Goal: Information Seeking & Learning: Learn about a topic

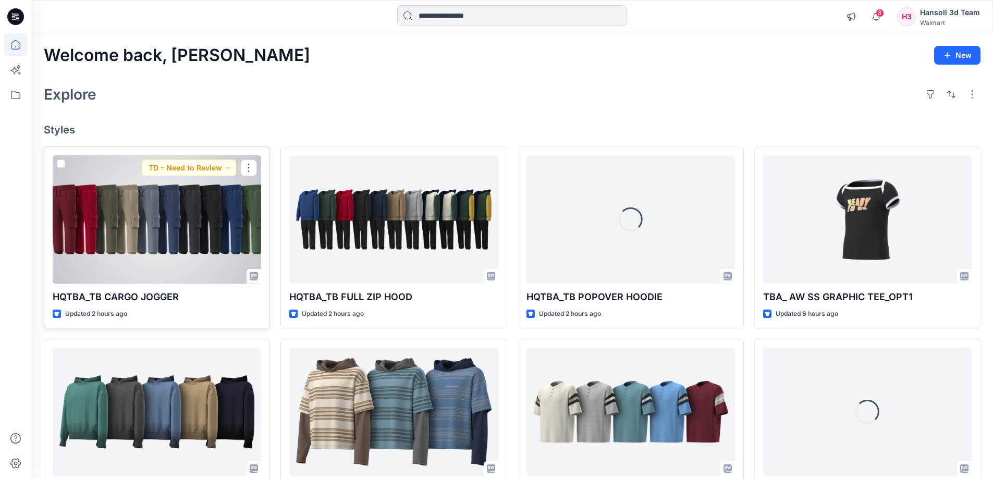
click at [169, 213] on div at bounding box center [157, 219] width 209 height 129
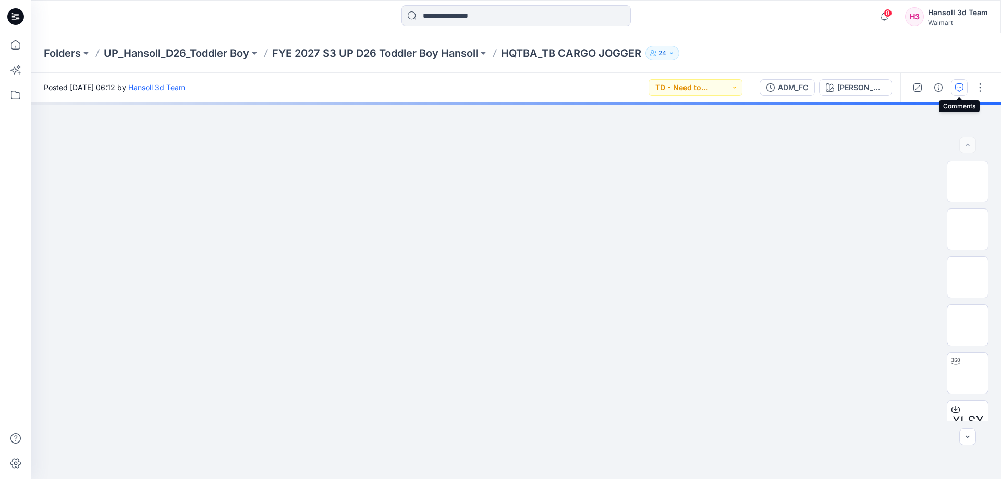
click at [962, 93] on button "button" at bounding box center [959, 87] width 17 height 17
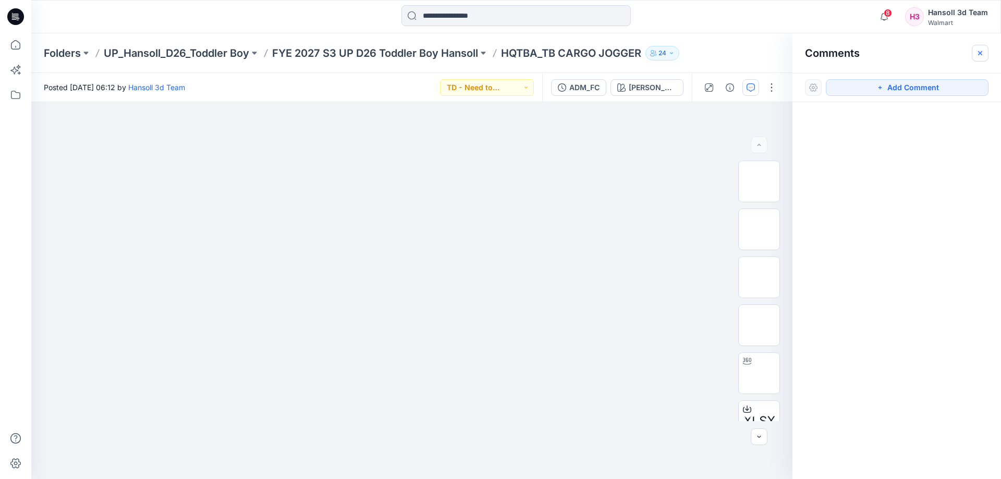
click at [984, 52] on icon "button" at bounding box center [980, 53] width 8 height 8
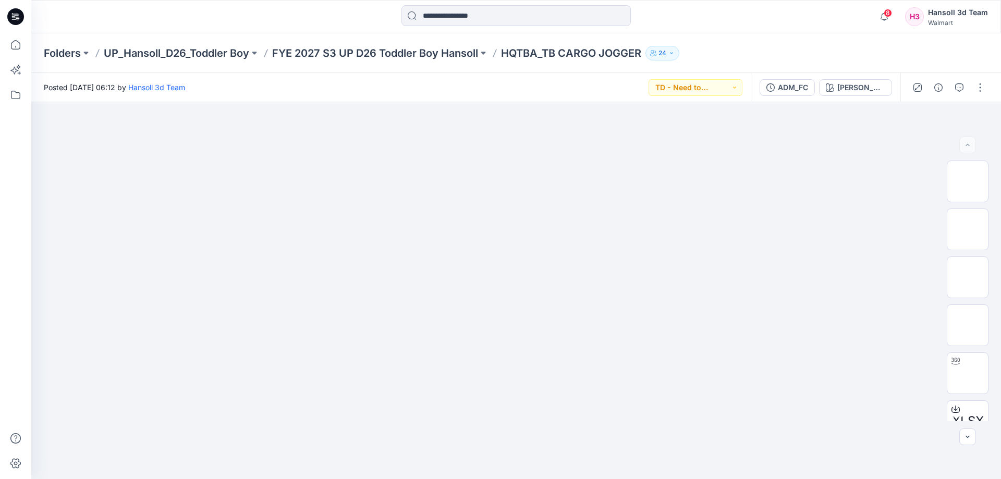
click at [519, 53] on p "HQTBA_TB CARGO JOGGER" at bounding box center [571, 53] width 140 height 15
click at [406, 44] on div "Folders UP_Hansoll_D26_Toddler Boy FYE 2027 S3 UP D26 Toddler Boy Hansoll HQTBA…" at bounding box center [516, 53] width 970 height 40
click at [404, 52] on p "FYE 2027 S3 UP D26 Toddler Boy Hansoll" at bounding box center [375, 53] width 206 height 15
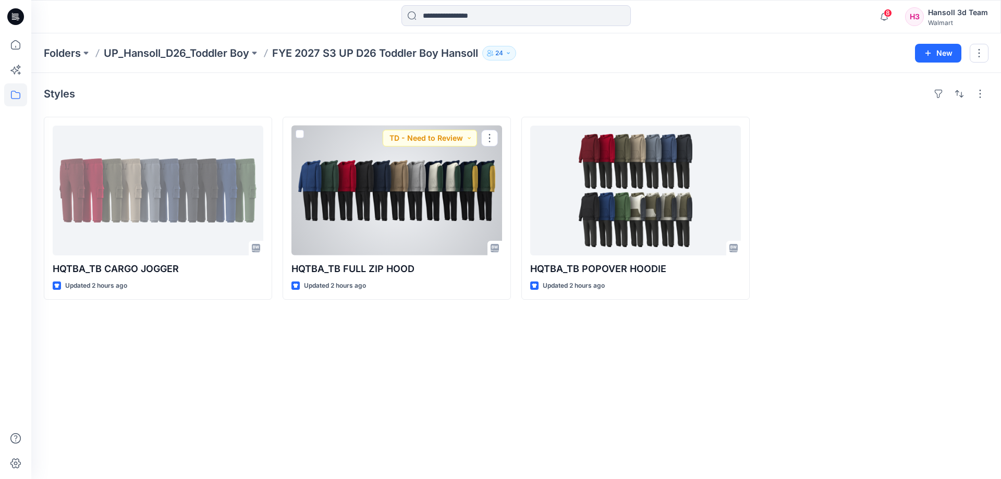
click at [436, 189] on div at bounding box center [397, 191] width 211 height 130
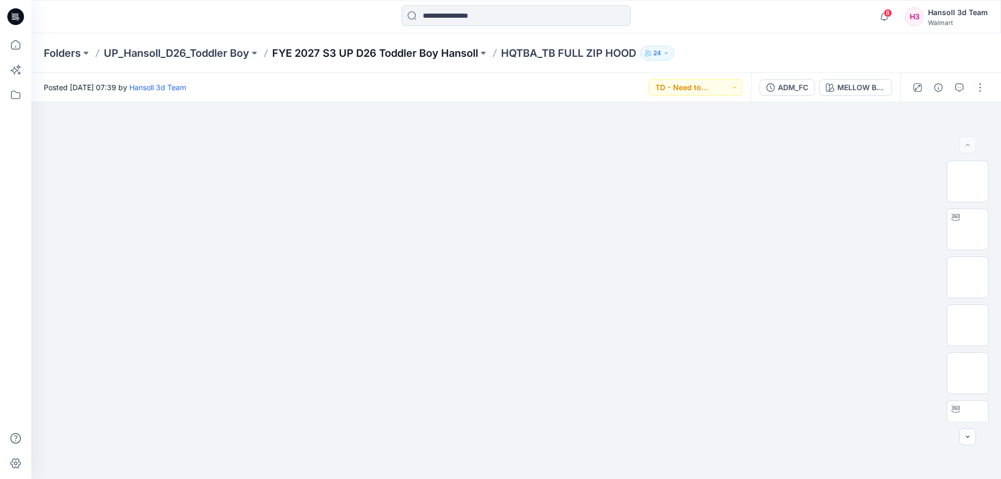
click at [478, 51] on p "FYE 2027 S3 UP D26 Toddler Boy Hansoll" at bounding box center [375, 53] width 206 height 15
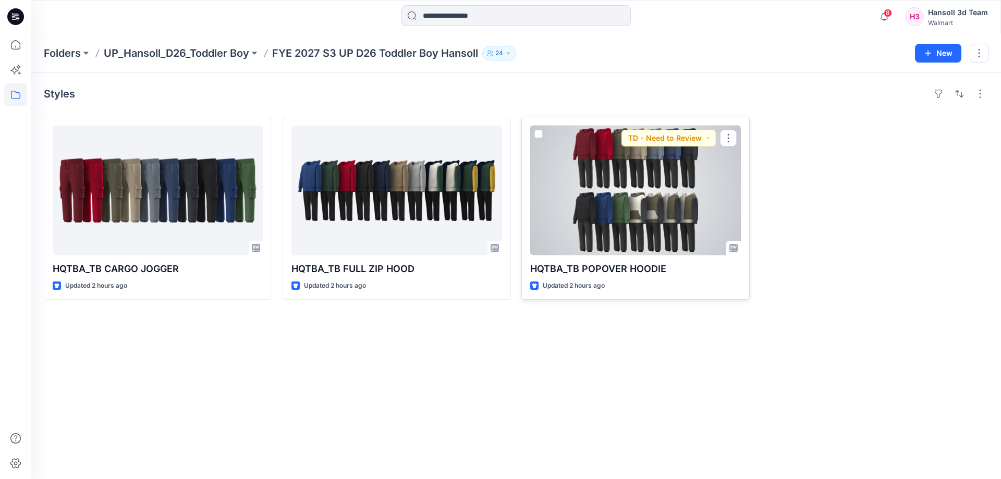
click at [630, 168] on div at bounding box center [635, 191] width 211 height 130
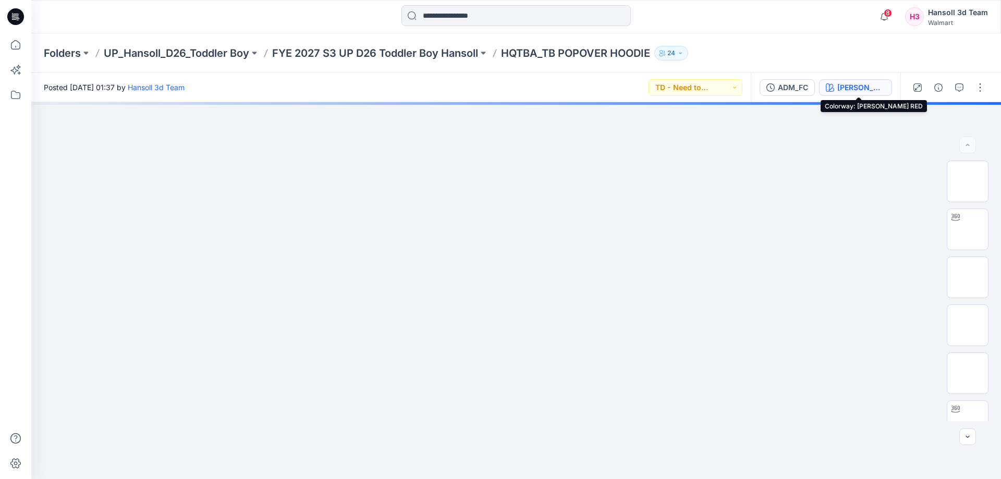
click at [879, 89] on div "[PERSON_NAME] RED" at bounding box center [862, 87] width 48 height 11
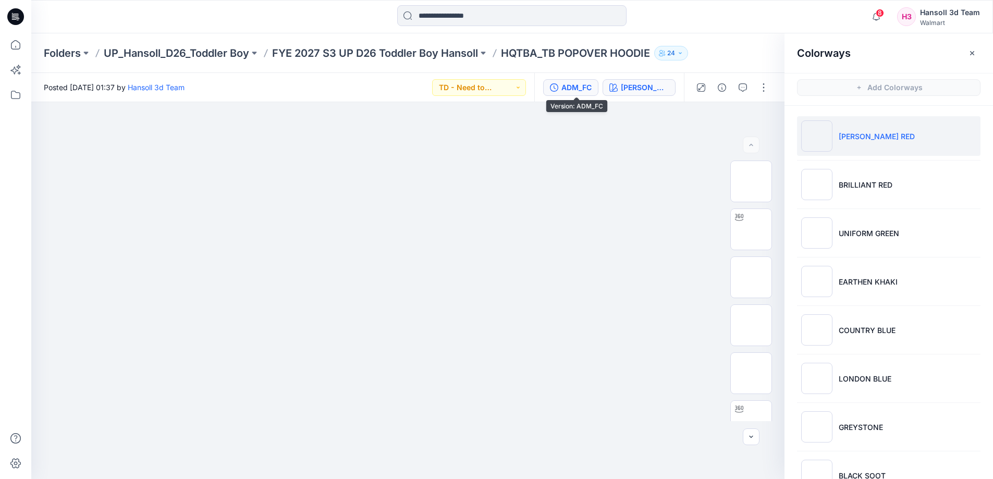
click at [589, 85] on div "ADM_FC" at bounding box center [577, 87] width 30 height 11
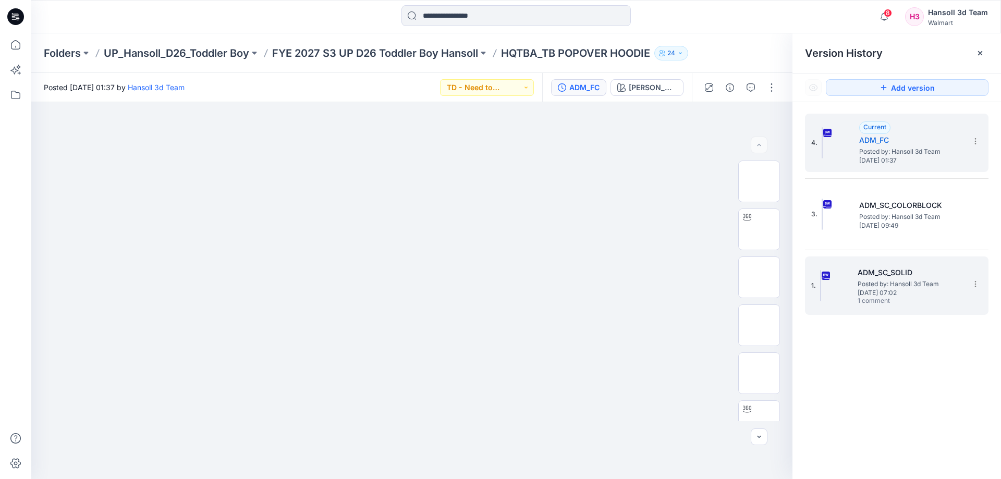
click at [909, 280] on span "Posted by: Hansoll 3d Team" at bounding box center [910, 284] width 104 height 10
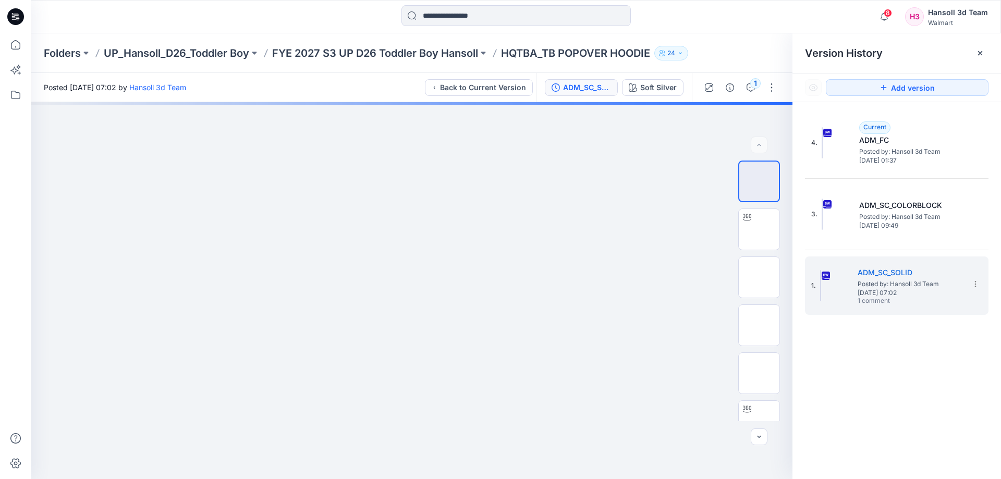
click at [981, 47] on div at bounding box center [980, 53] width 17 height 17
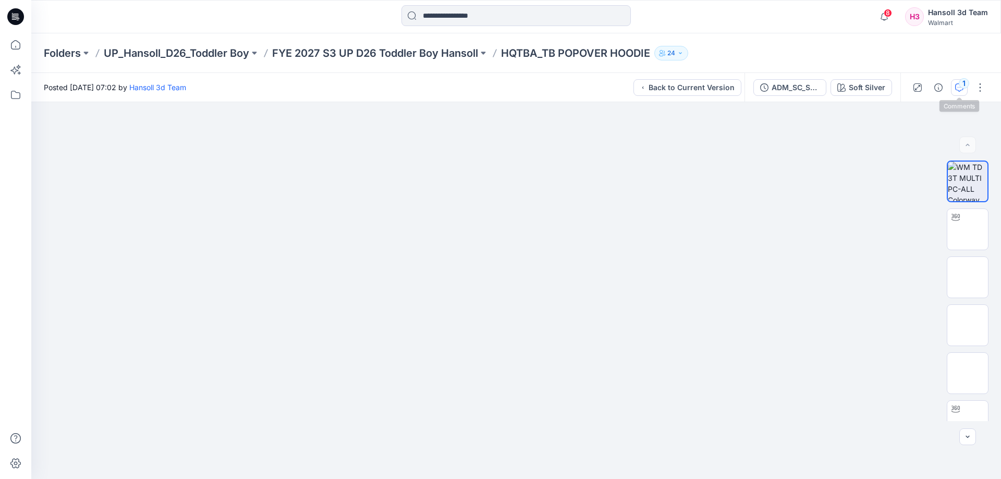
click at [953, 87] on button "1" at bounding box center [959, 87] width 17 height 17
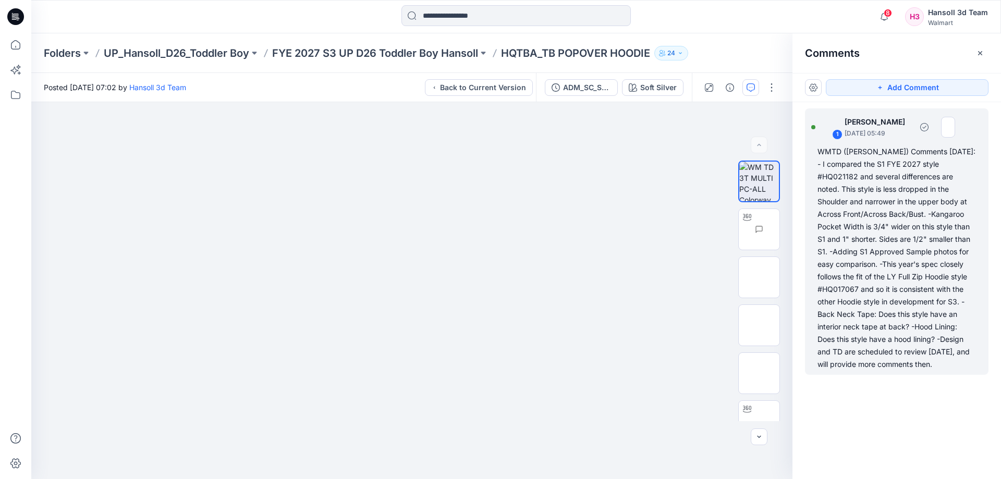
click at [961, 209] on div "WMTD ([PERSON_NAME]) Comments [DATE]: - I compared the S1 FYE 2027 style #HQ021…" at bounding box center [897, 257] width 159 height 225
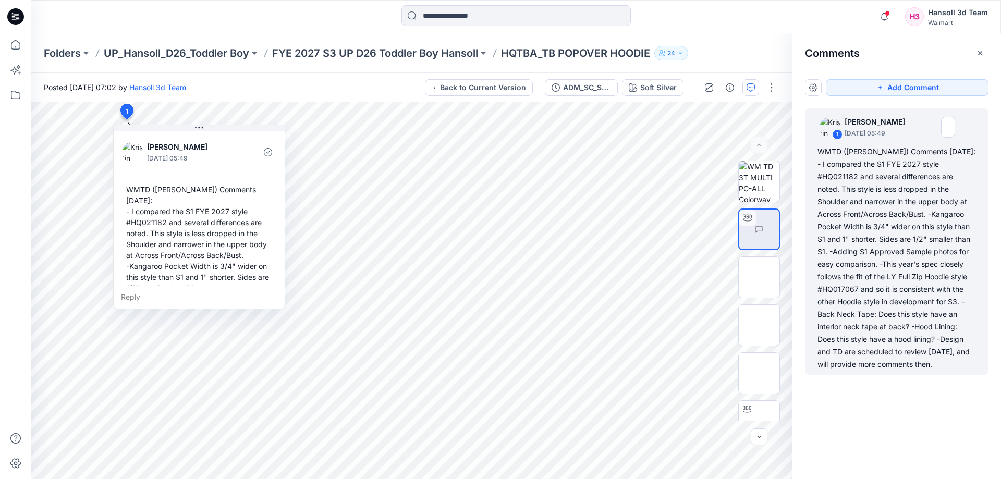
click at [891, 55] on div "Comments" at bounding box center [897, 52] width 209 height 39
click at [427, 40] on div "Folders UP_Hansoll_D26_Toddler Boy FYE 2027 S3 UP D26 Toddler Boy Hansoll HQTBA…" at bounding box center [516, 53] width 970 height 40
click at [422, 51] on p "FYE 2027 S3 UP D26 Toddler Boy Hansoll" at bounding box center [375, 53] width 206 height 15
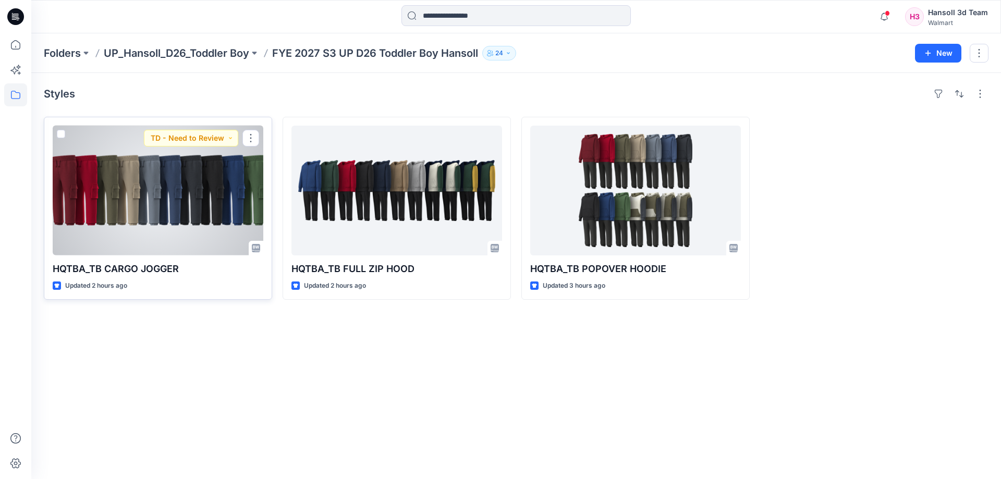
click at [153, 214] on div at bounding box center [158, 191] width 211 height 130
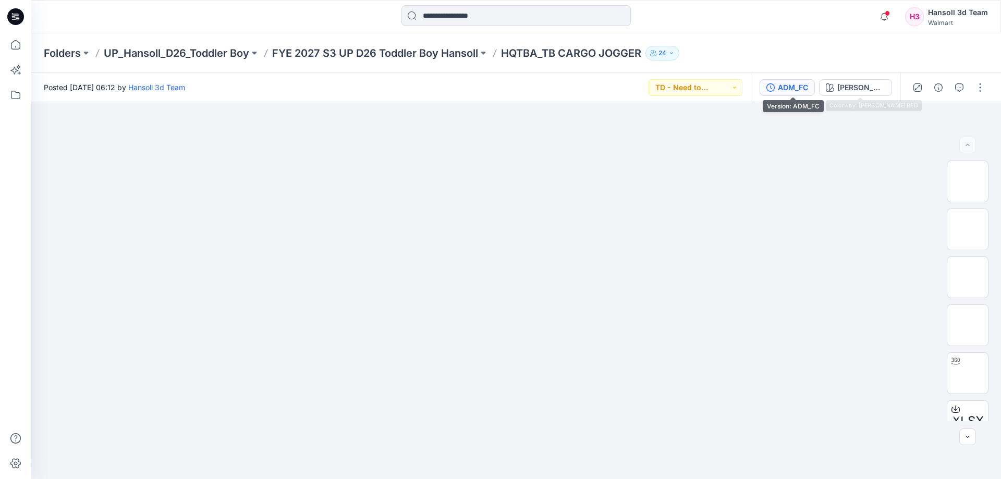
click at [798, 87] on div "ADM_FC" at bounding box center [793, 87] width 30 height 11
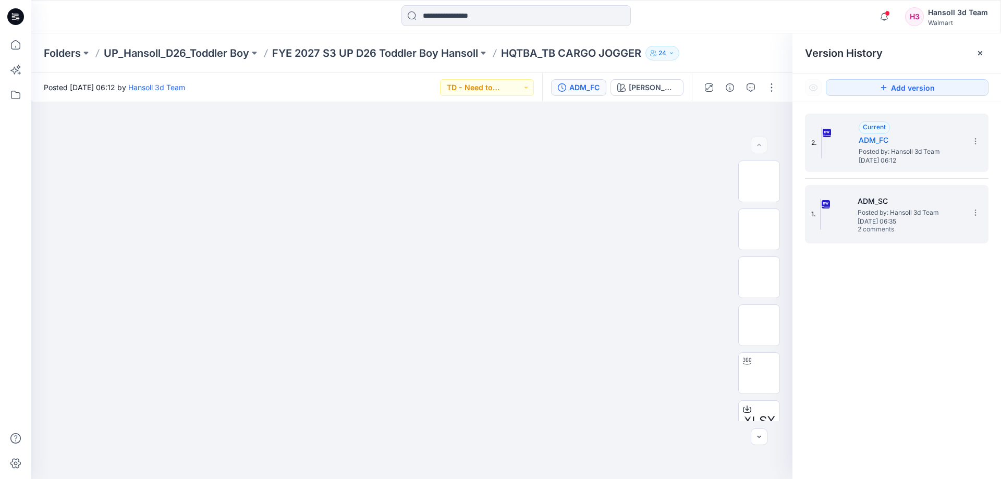
click at [908, 215] on span "Posted by: Hansoll 3d Team" at bounding box center [910, 213] width 104 height 10
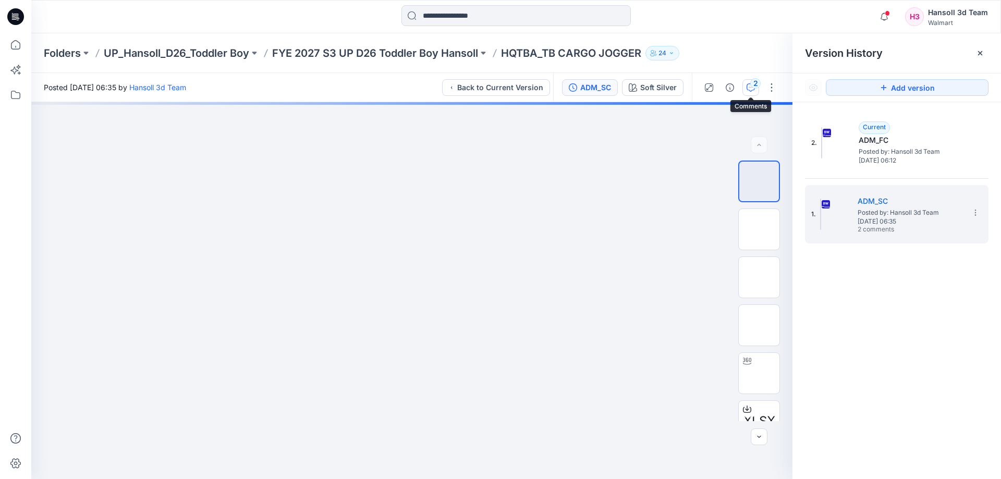
click at [746, 86] on button "2" at bounding box center [751, 87] width 17 height 17
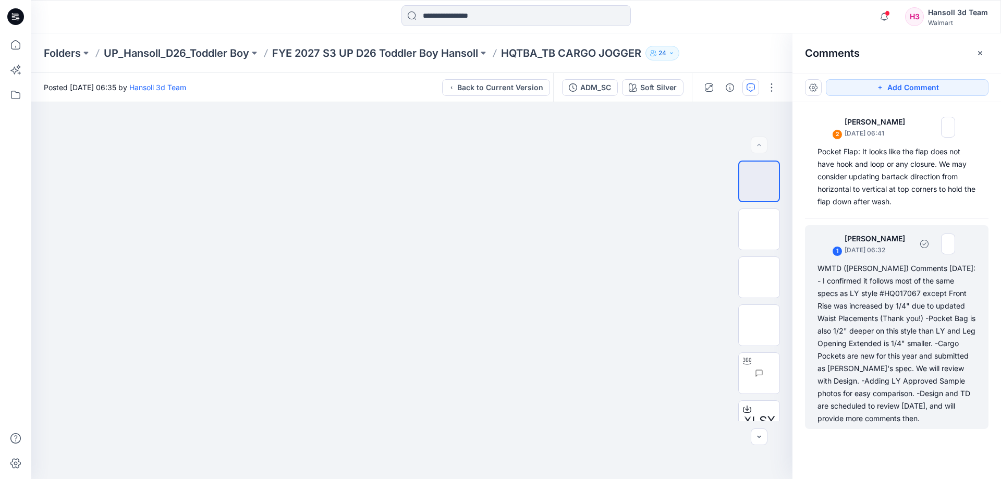
click at [887, 289] on div "WMTD ([PERSON_NAME]) Comments [DATE]: - I confirmed it follows most of the same…" at bounding box center [897, 343] width 159 height 163
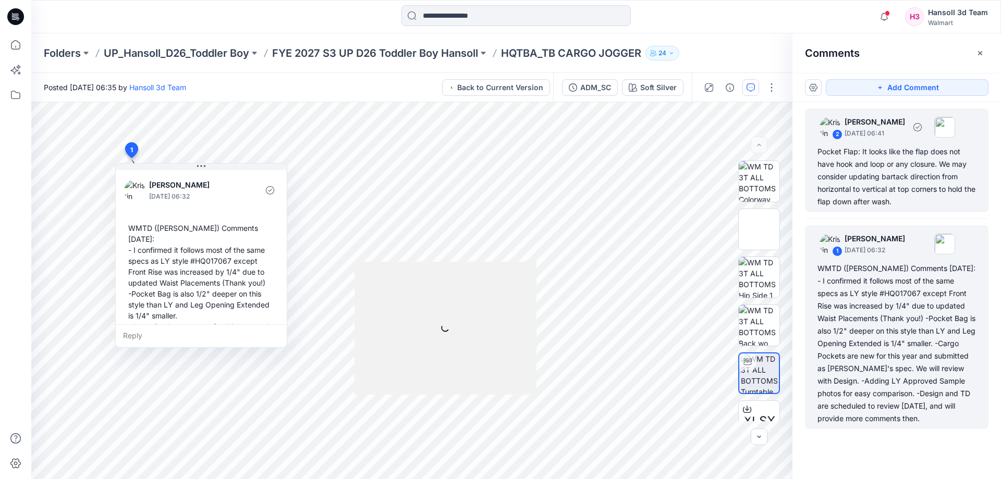
click at [848, 174] on div "Pocket Flap: It looks like the flap does not have hook and loop or any closure.…" at bounding box center [897, 176] width 159 height 63
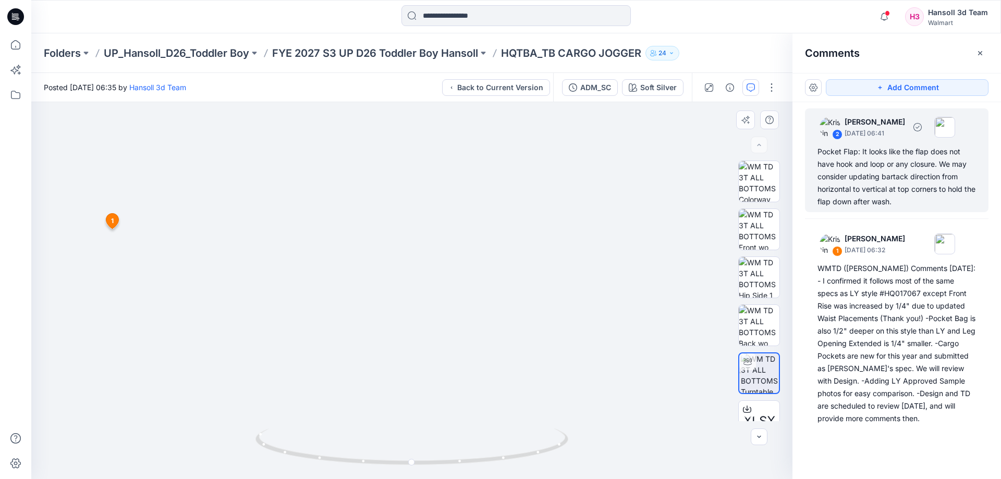
click at [856, 188] on div "Pocket Flap: It looks like the flap does not have hook and loop or any closure.…" at bounding box center [897, 176] width 159 height 63
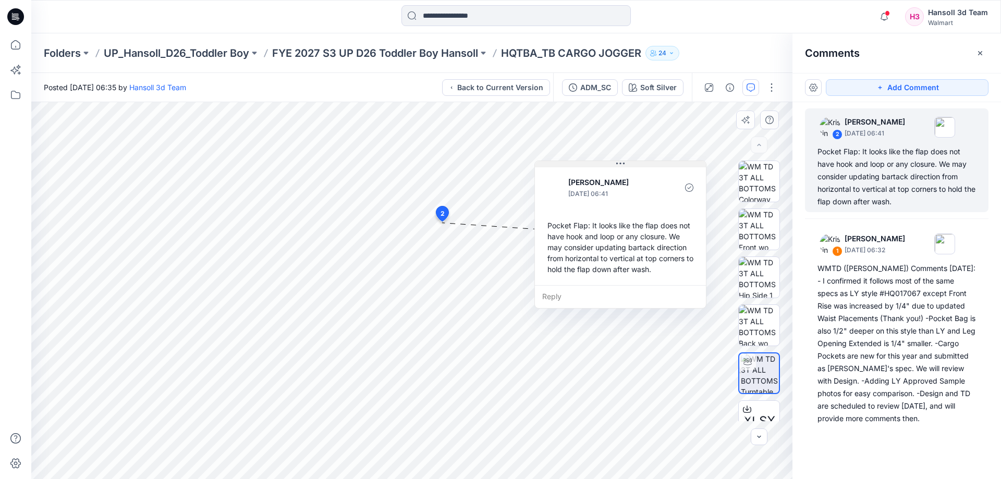
drag, startPoint x: 452, startPoint y: 232, endPoint x: 561, endPoint y: 166, distance: 126.8
click at [561, 166] on button at bounding box center [620, 164] width 171 height 6
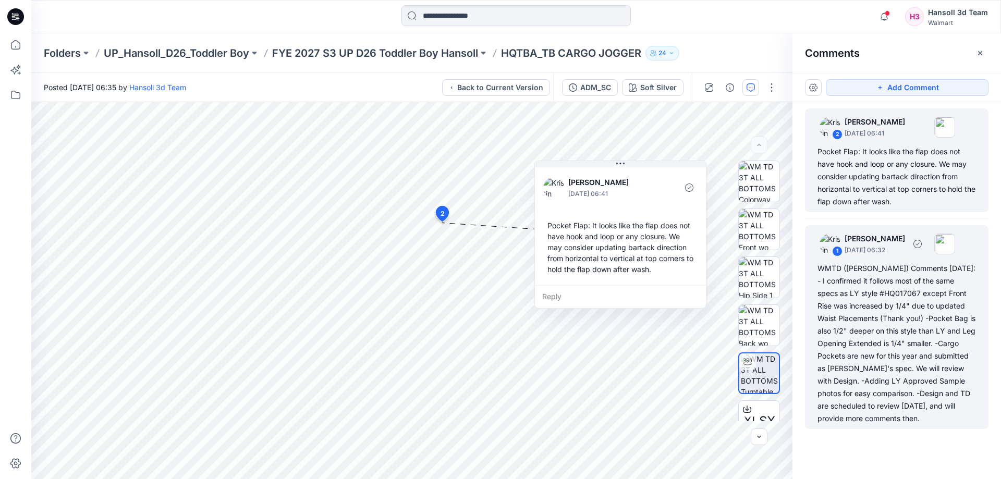
click at [919, 286] on div "WMTD ([PERSON_NAME]) Comments [DATE]: - I confirmed it follows most of the same…" at bounding box center [897, 343] width 159 height 163
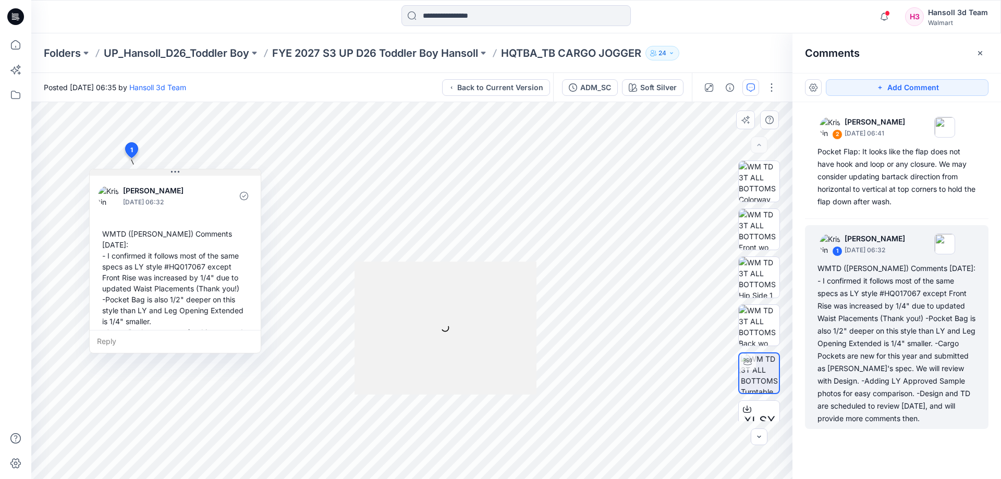
drag, startPoint x: 255, startPoint y: 165, endPoint x: 229, endPoint y: 171, distance: 26.7
click at [229, 171] on button at bounding box center [175, 172] width 171 height 6
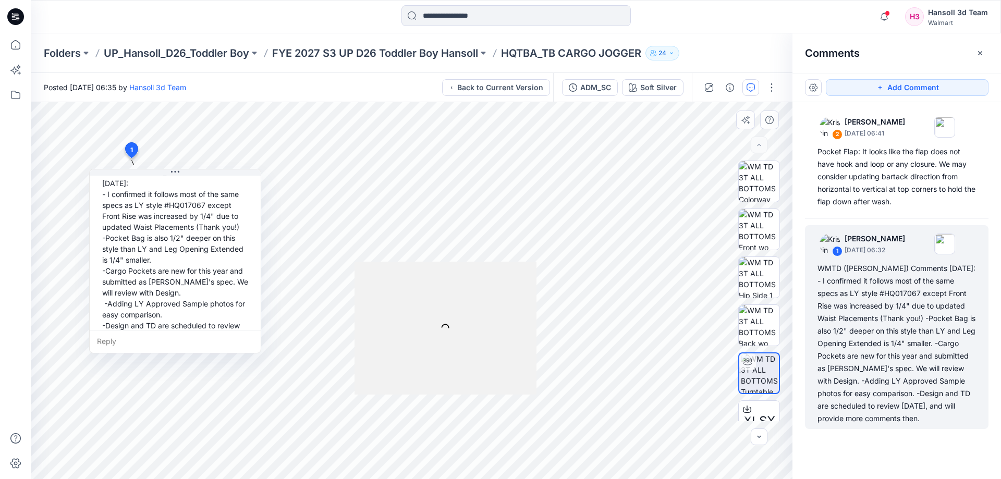
scroll to position [84, 0]
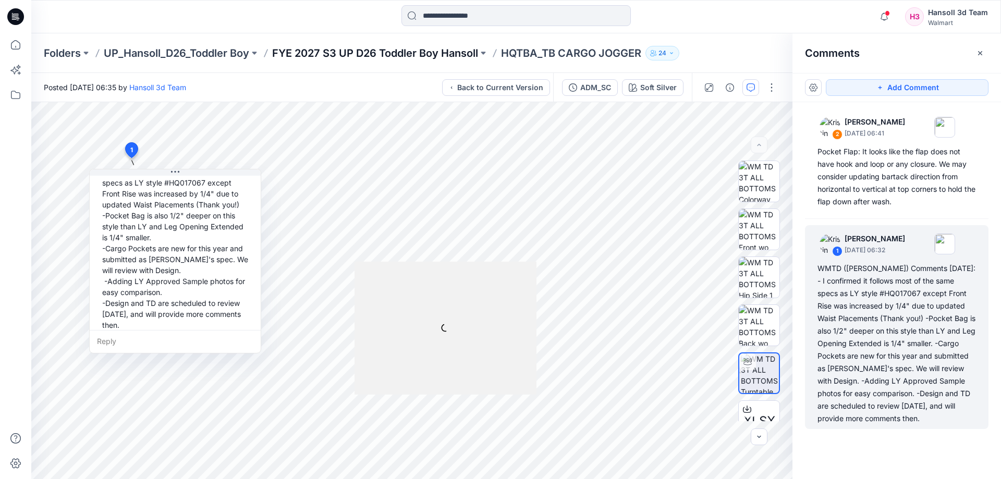
click at [402, 57] on p "FYE 2027 S3 UP D26 Toddler Boy Hansoll" at bounding box center [375, 53] width 206 height 15
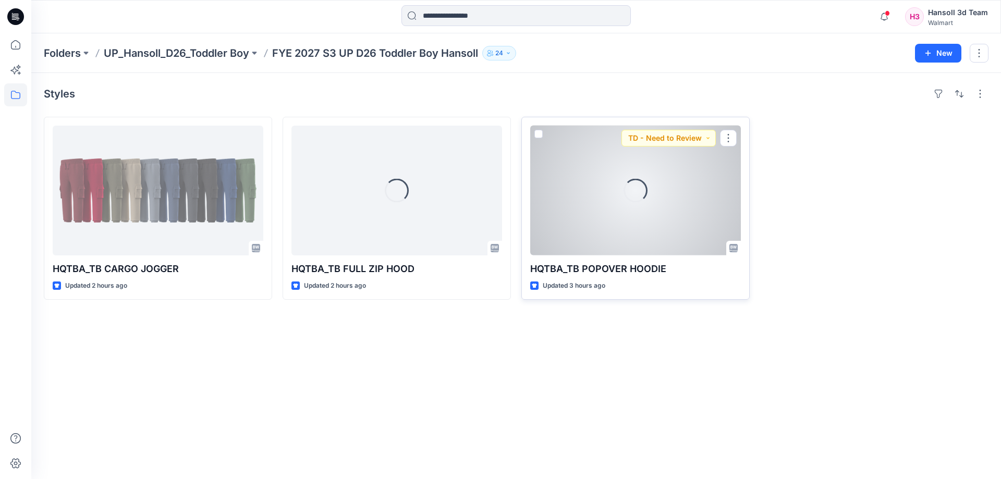
click at [656, 220] on div "Loading..." at bounding box center [635, 191] width 211 height 130
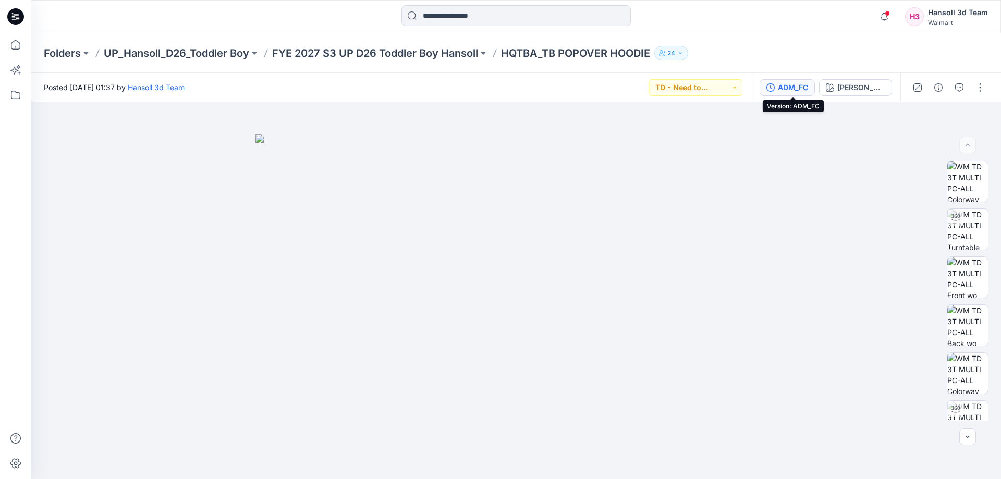
click at [799, 86] on div "ADM_FC" at bounding box center [793, 87] width 30 height 11
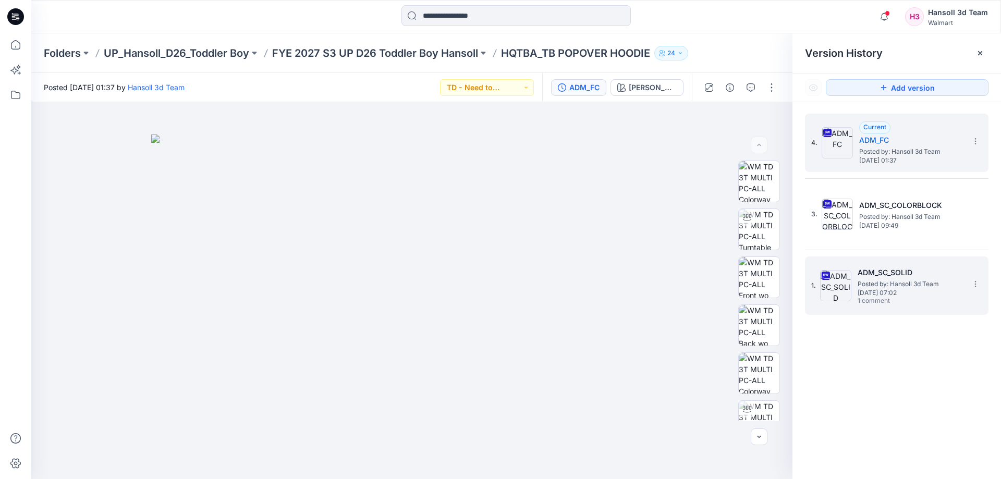
click at [871, 283] on span "Posted by: Hansoll 3d Team" at bounding box center [910, 284] width 104 height 10
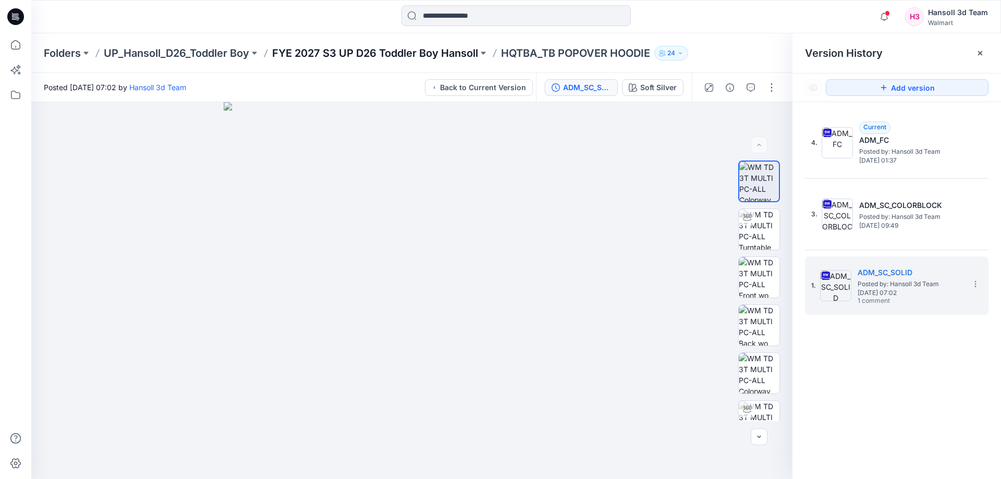
click at [399, 58] on p "FYE 2027 S3 UP D26 Toddler Boy Hansoll" at bounding box center [375, 53] width 206 height 15
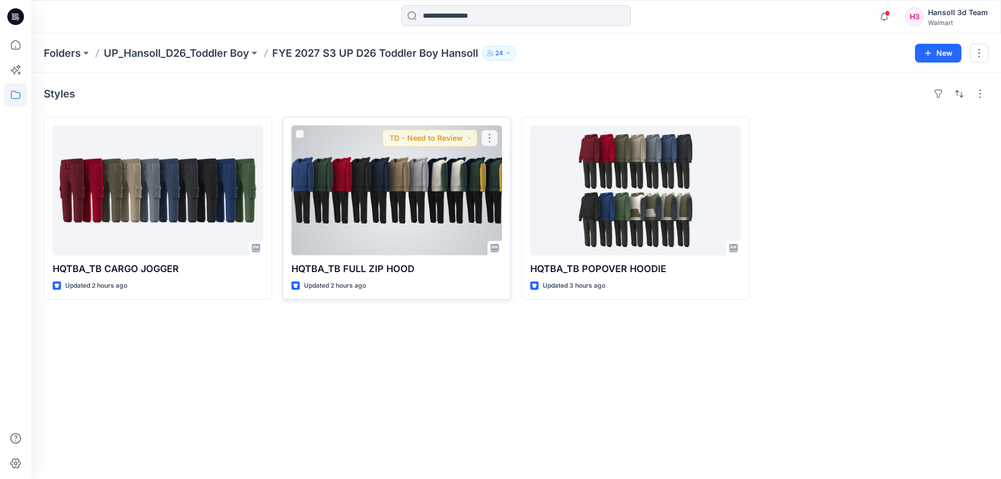
click at [424, 242] on div at bounding box center [397, 191] width 211 height 130
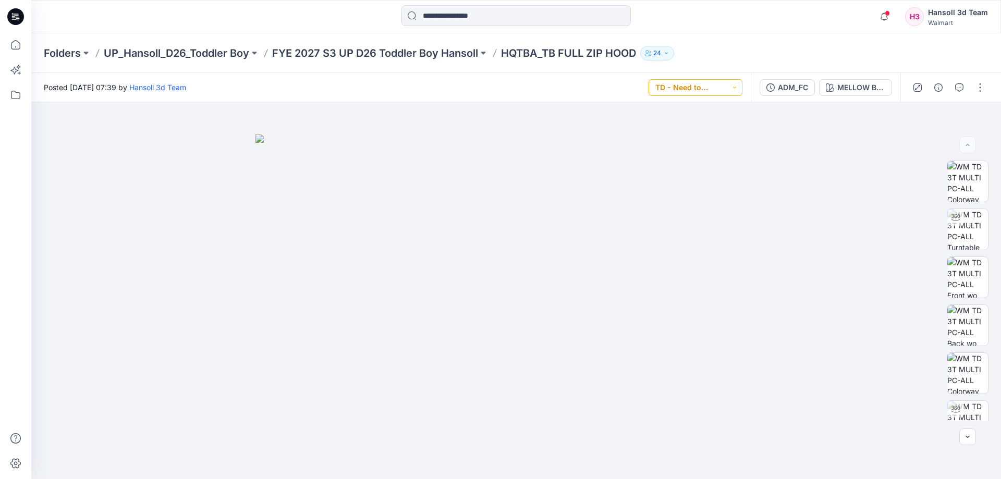
click at [720, 88] on button "TD - Need to Review" at bounding box center [696, 87] width 94 height 17
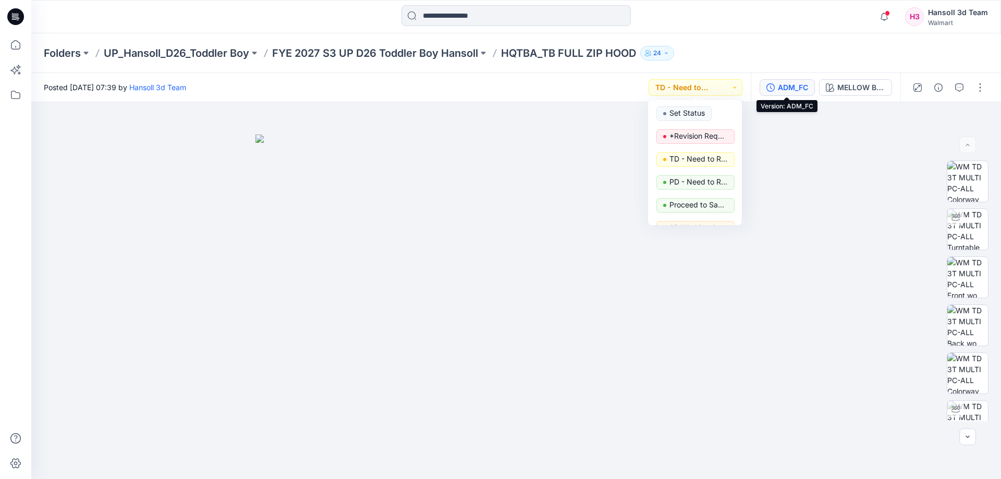
click at [797, 81] on button "ADM_FC" at bounding box center [787, 87] width 55 height 17
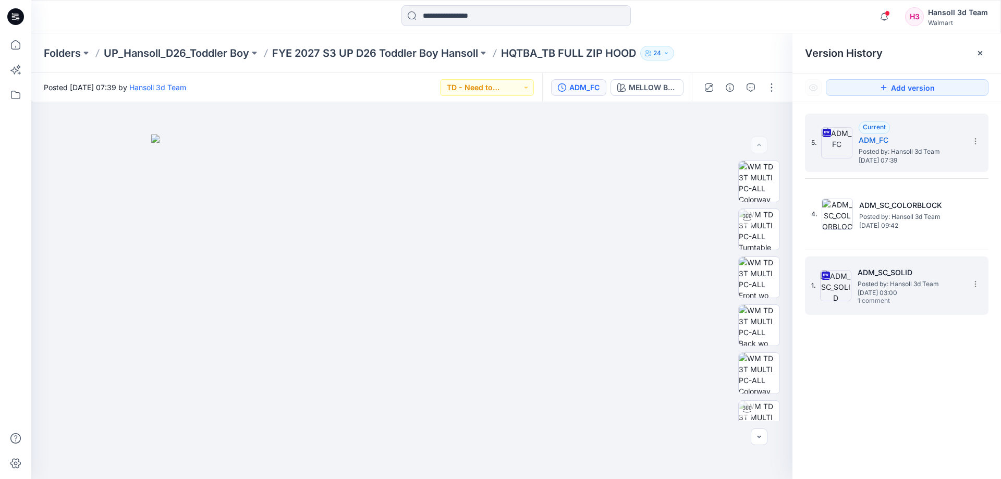
click at [880, 291] on span "[DATE] 03:00" at bounding box center [910, 292] width 104 height 7
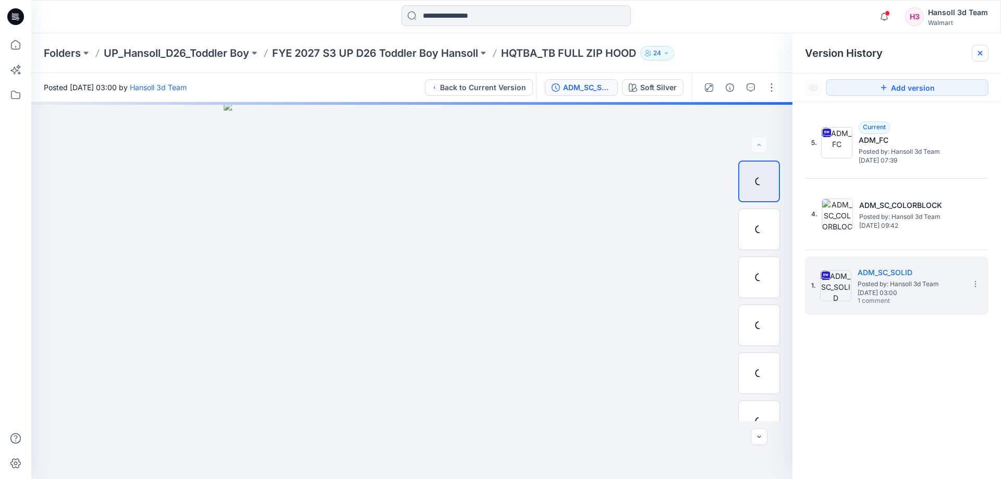
click at [983, 54] on icon at bounding box center [980, 53] width 8 height 8
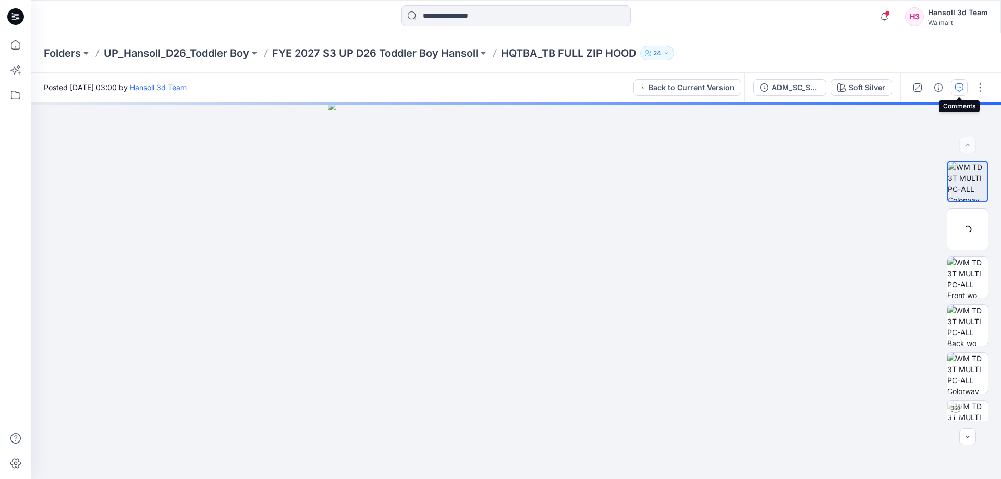
click at [961, 90] on icon "button" at bounding box center [959, 87] width 8 height 8
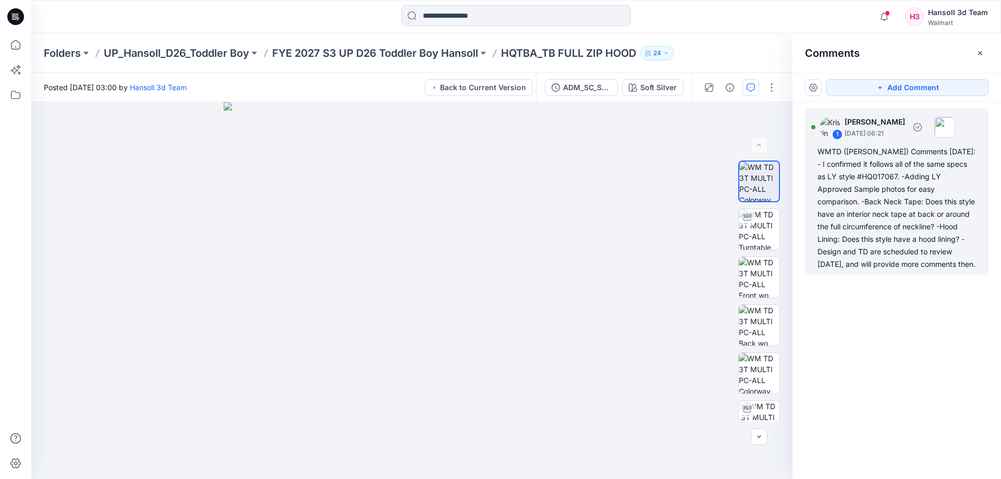
click at [900, 260] on div "WMTD ([PERSON_NAME]) Comments [DATE]: - I confirmed it follows all of the same …" at bounding box center [897, 207] width 159 height 125
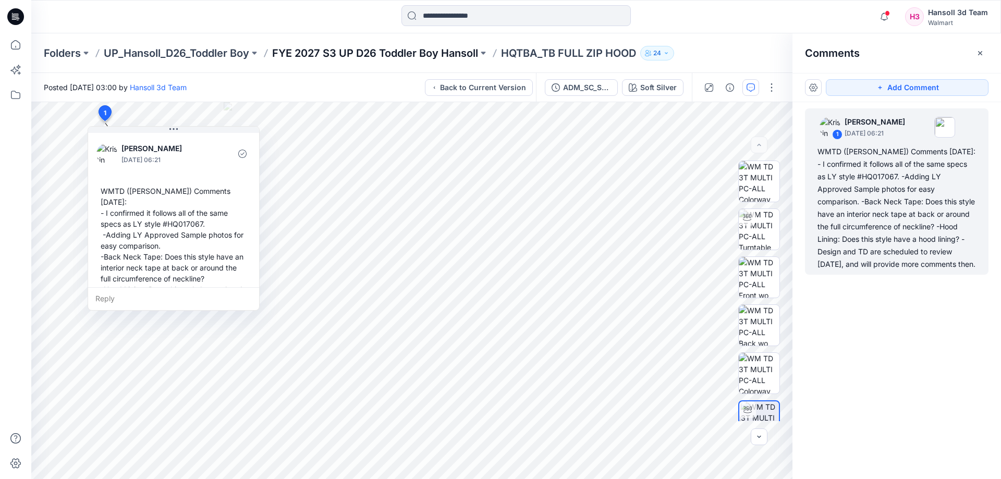
click at [319, 46] on p "FYE 2027 S3 UP D26 Toddler Boy Hansoll" at bounding box center [375, 53] width 206 height 15
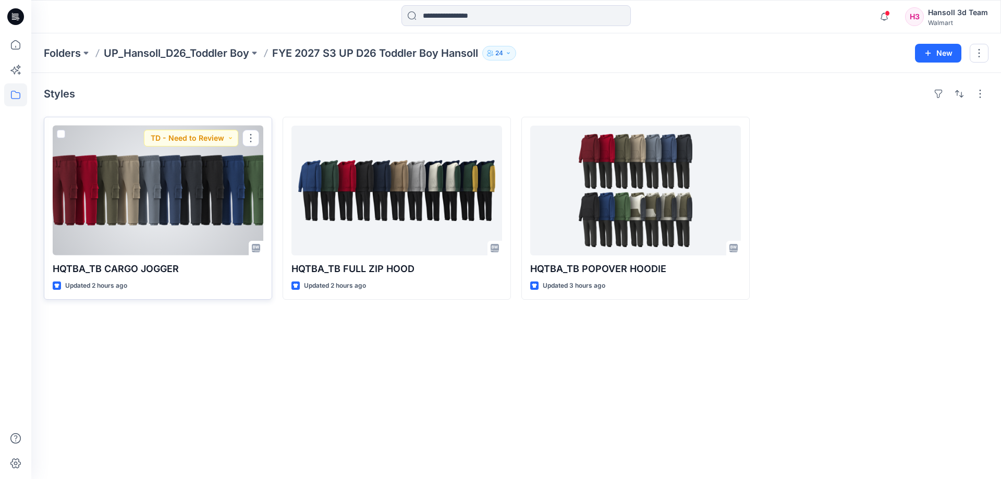
click at [206, 195] on div at bounding box center [158, 191] width 211 height 130
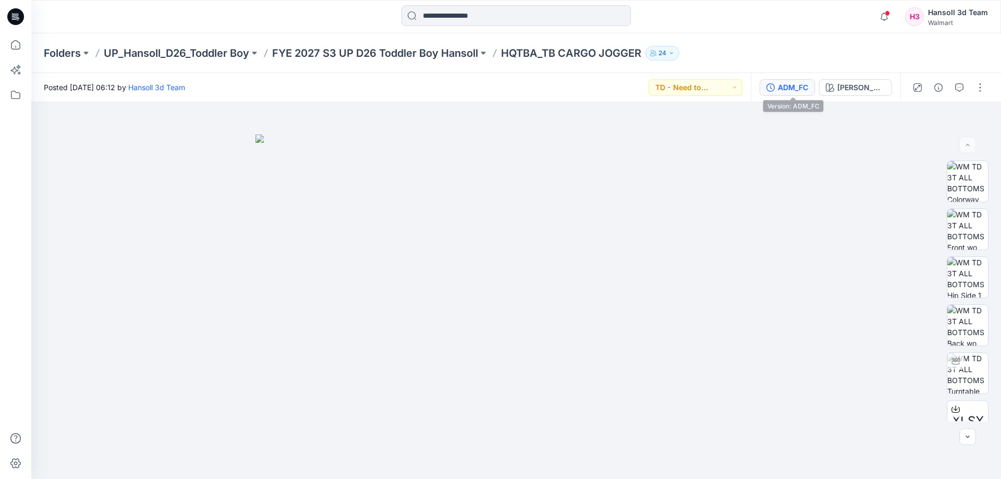
click at [798, 93] on div "ADM_FC" at bounding box center [793, 87] width 30 height 11
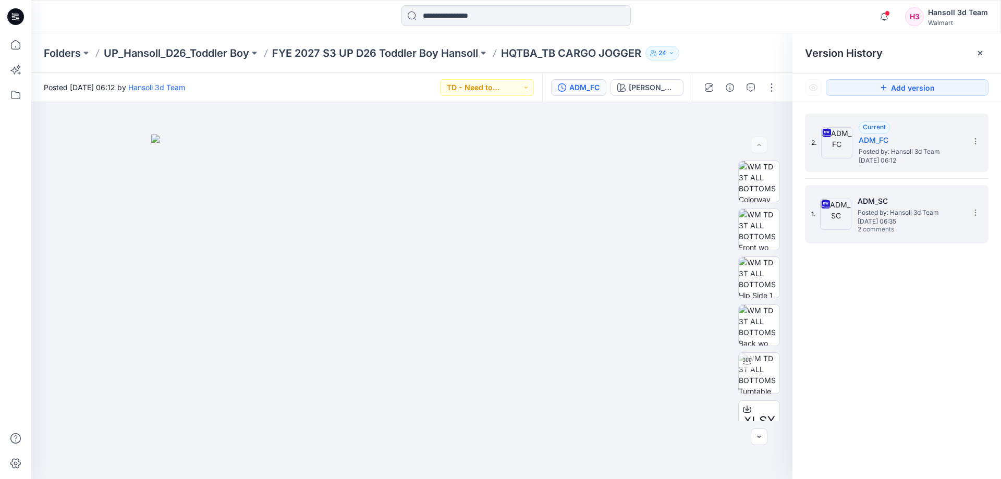
click at [887, 208] on span "Posted by: Hansoll 3d Team" at bounding box center [910, 213] width 104 height 10
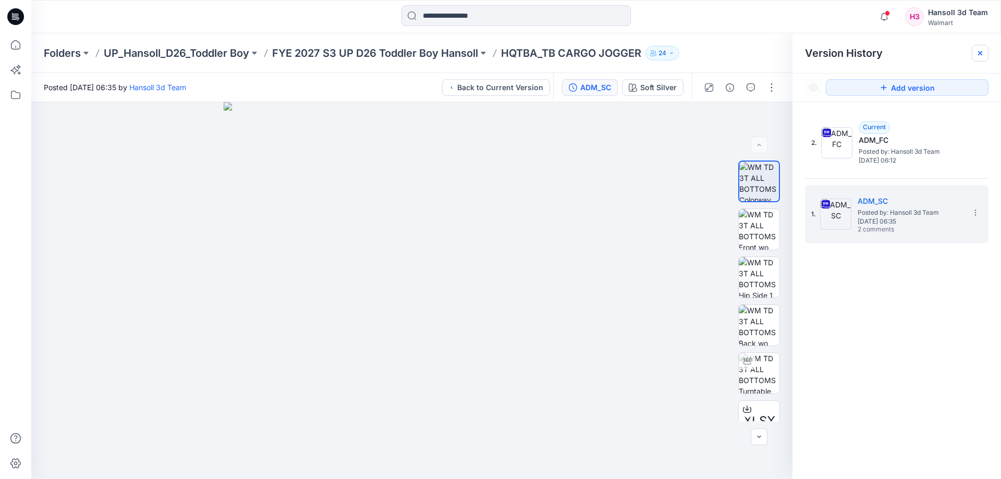
click at [984, 50] on icon at bounding box center [980, 53] width 8 height 8
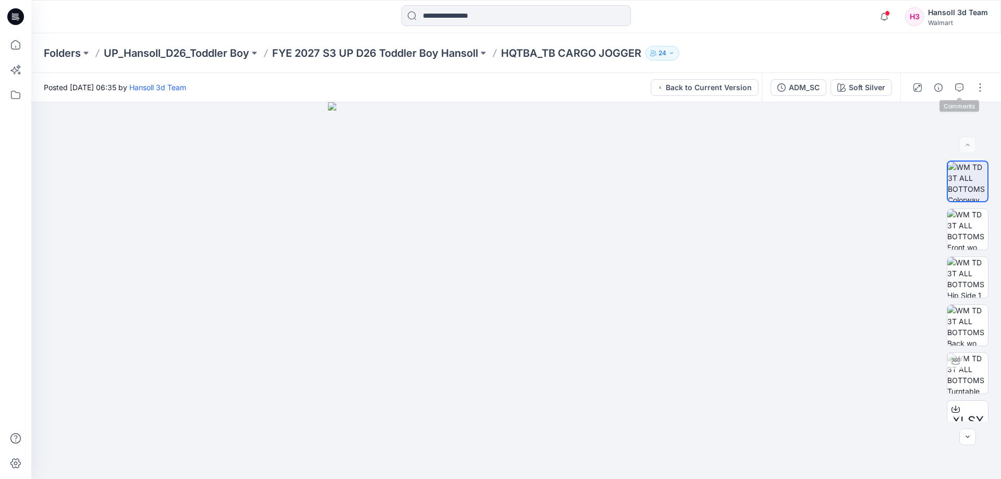
click at [948, 78] on div at bounding box center [949, 87] width 96 height 29
click at [956, 87] on icon "button" at bounding box center [959, 87] width 8 height 8
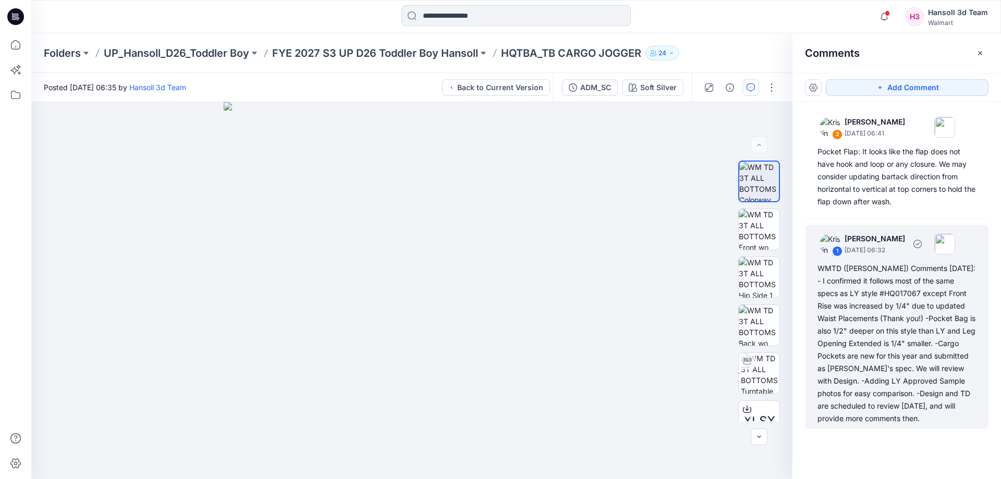
click at [921, 401] on div "WMTD ([PERSON_NAME]) Comments [DATE]: - I confirmed it follows most of the same…" at bounding box center [897, 343] width 159 height 163
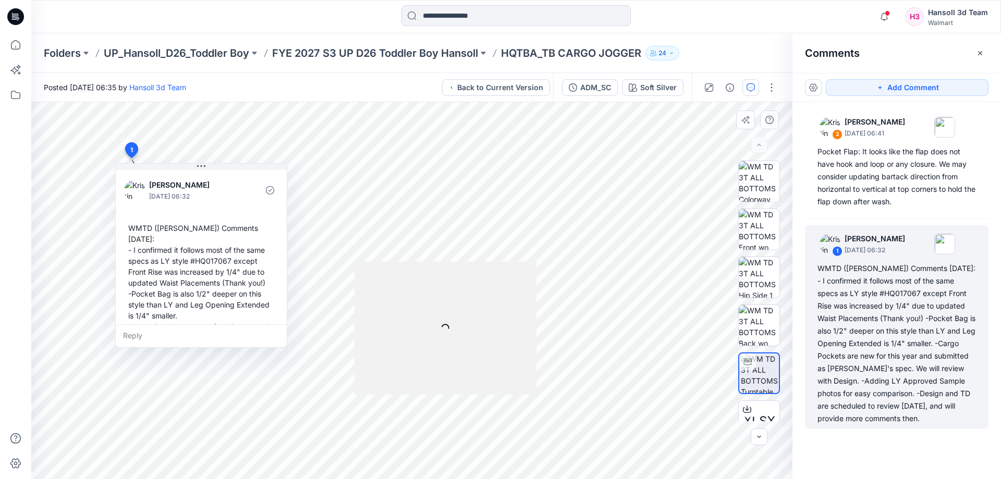
click at [452, 306] on div at bounding box center [446, 328] width 182 height 133
click at [450, 58] on p "FYE 2027 S3 UP D26 Toddler Boy Hansoll" at bounding box center [375, 53] width 206 height 15
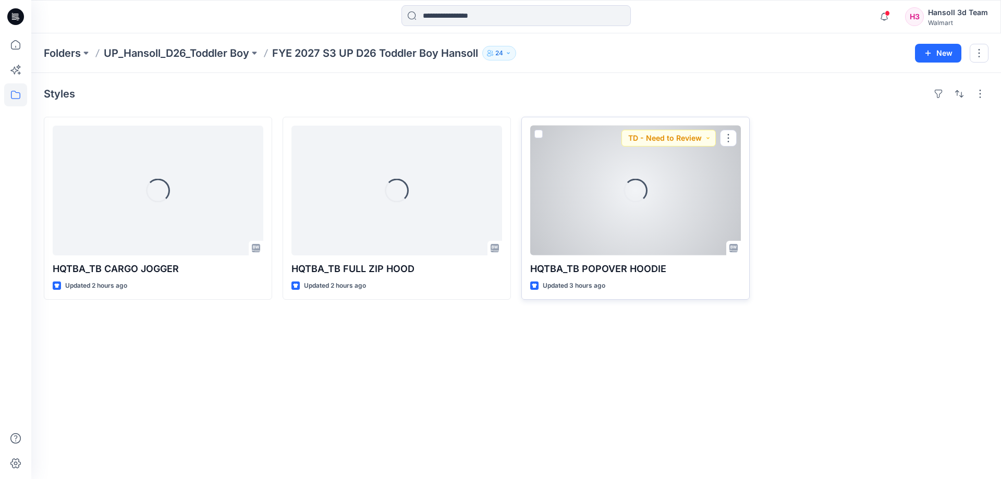
click at [646, 237] on div "Loading..." at bounding box center [635, 191] width 211 height 130
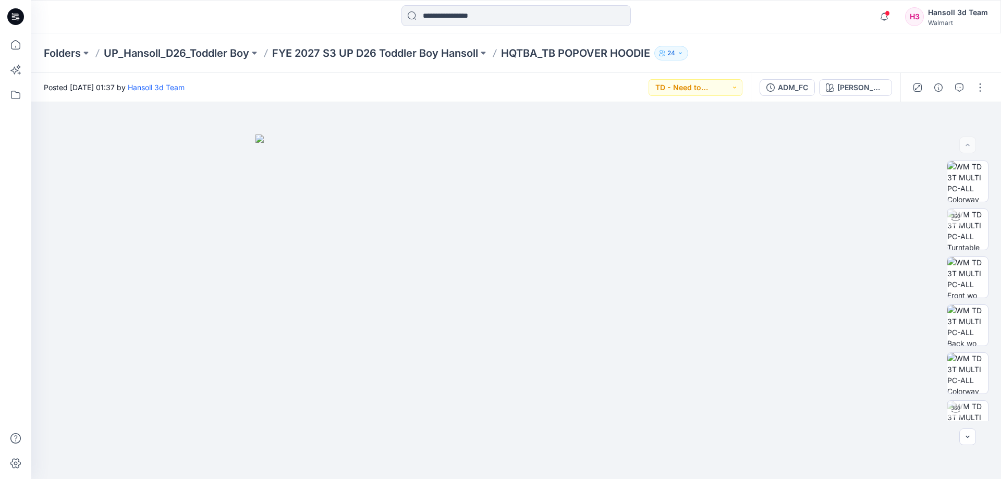
click at [786, 80] on button "ADM_FC" at bounding box center [787, 87] width 55 height 17
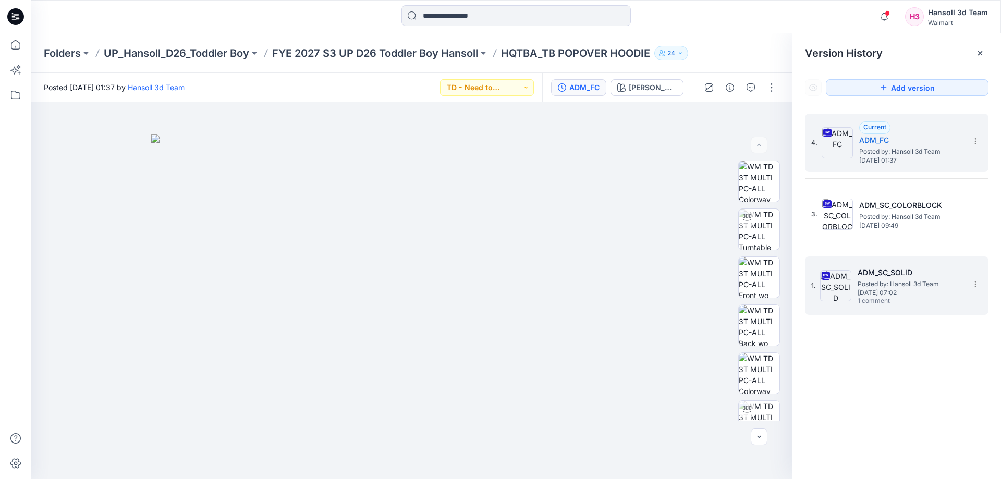
click at [885, 295] on span "[DATE] 07:02" at bounding box center [910, 292] width 104 height 7
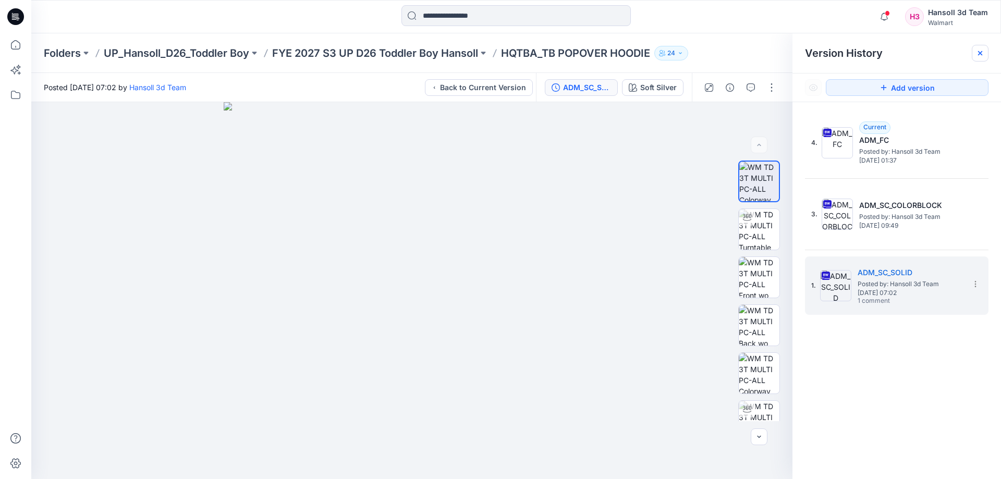
click at [974, 53] on div at bounding box center [980, 53] width 17 height 17
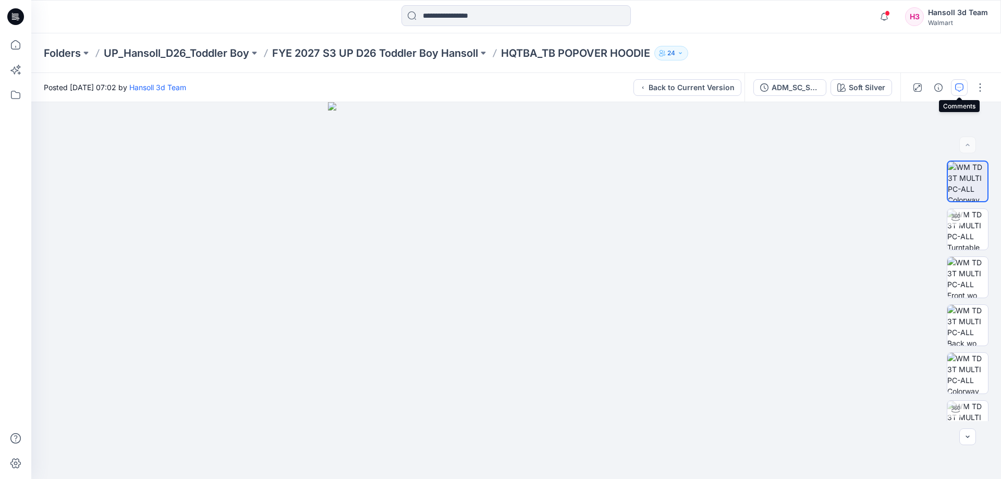
click at [962, 90] on icon "button" at bounding box center [959, 87] width 8 height 8
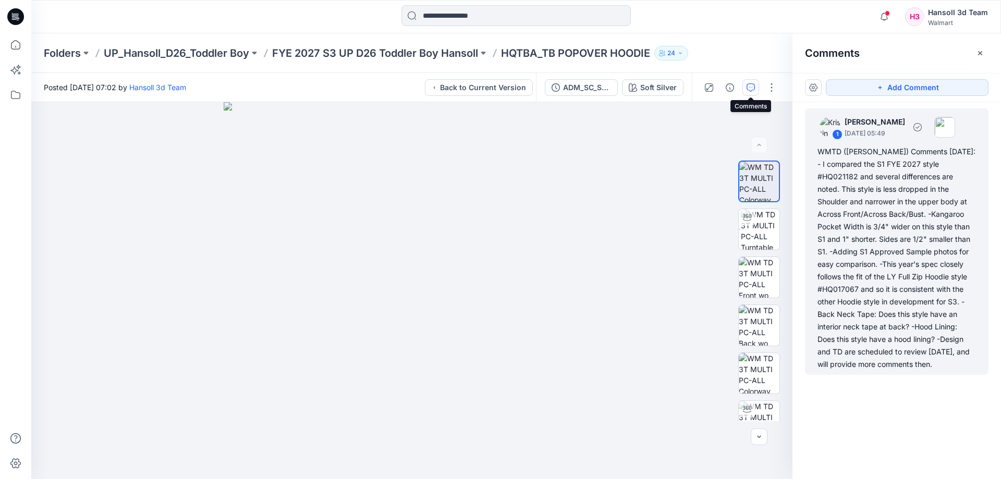
click at [868, 207] on div "WMTD ([PERSON_NAME]) Comments [DATE]: - I compared the S1 FYE 2027 style #HQ021…" at bounding box center [897, 257] width 159 height 225
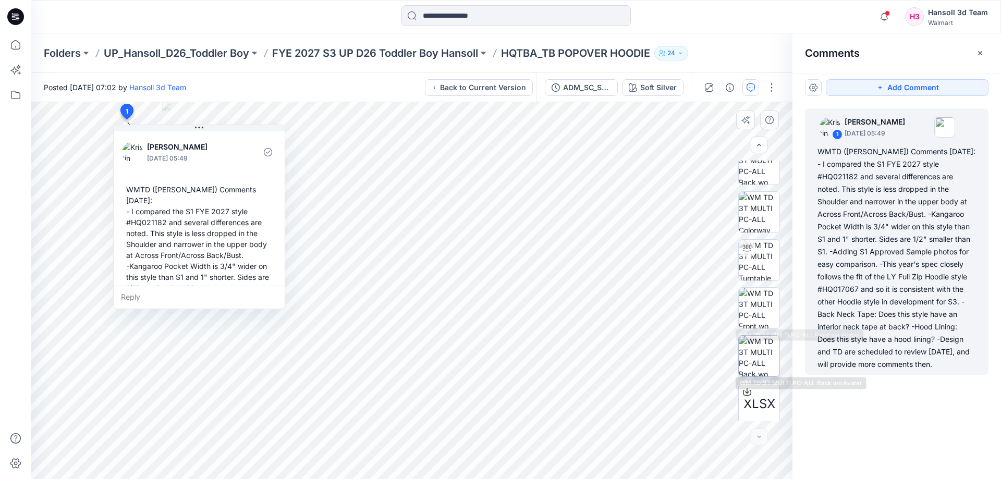
scroll to position [165, 0]
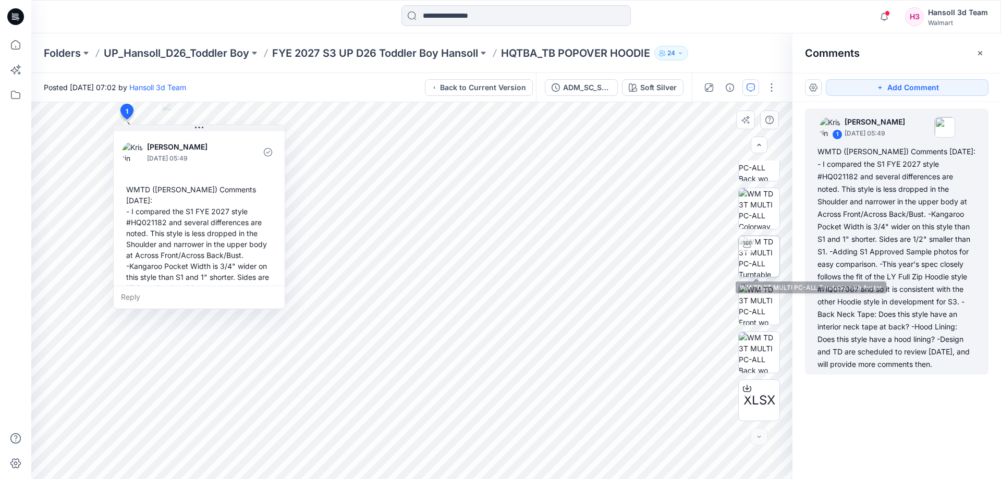
click at [751, 259] on img at bounding box center [759, 256] width 41 height 41
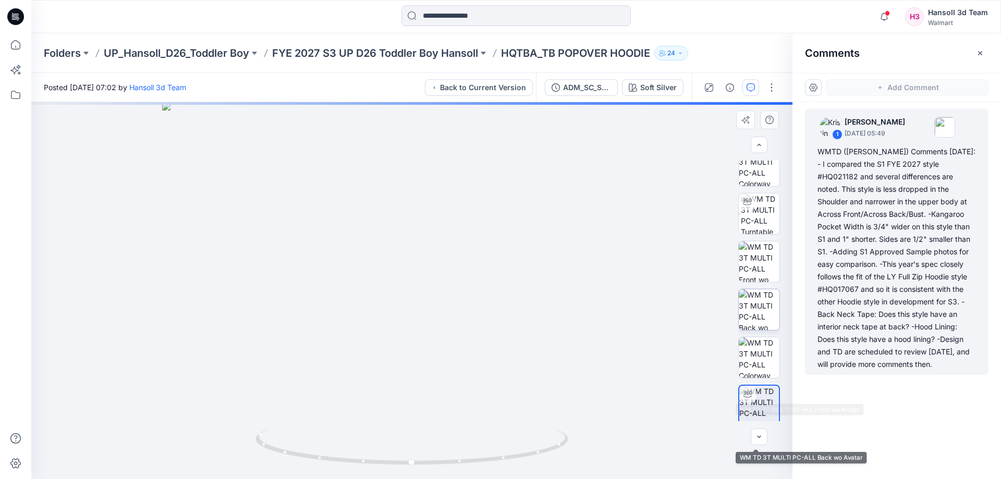
scroll to position [8, 0]
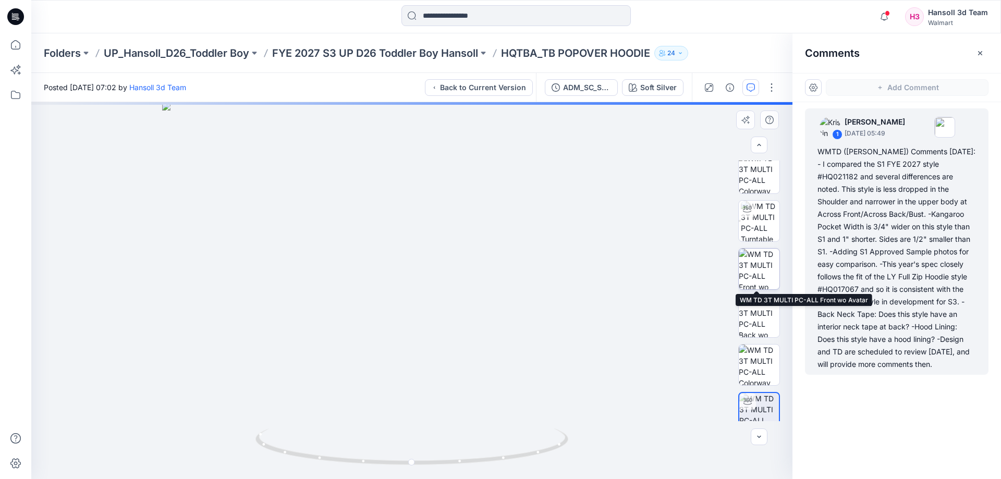
click at [742, 261] on img at bounding box center [759, 269] width 41 height 41
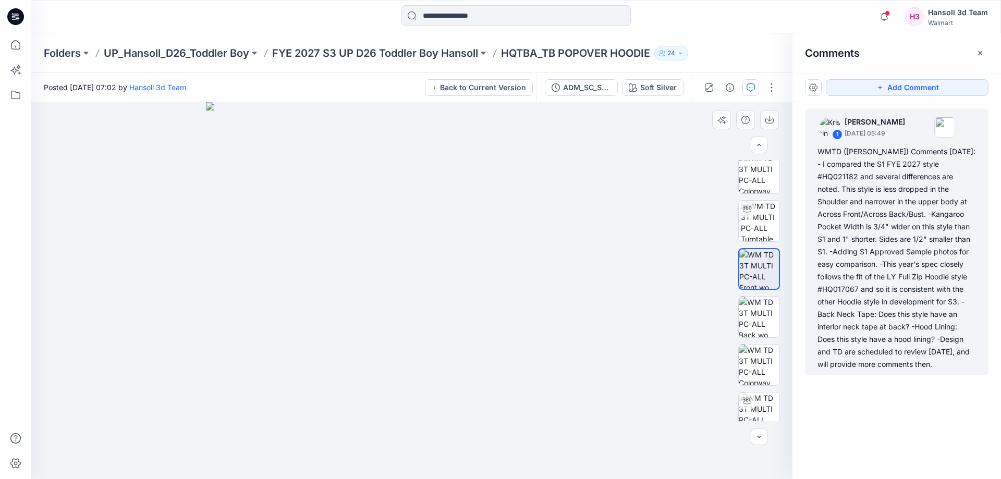
drag, startPoint x: 514, startPoint y: 191, endPoint x: 426, endPoint y: 241, distance: 102.1
click at [553, 336] on img at bounding box center [412, 290] width 413 height 377
drag, startPoint x: 425, startPoint y: 240, endPoint x: 401, endPoint y: 302, distance: 66.0
click at [425, 328] on img at bounding box center [412, 290] width 413 height 377
click at [735, 215] on div "XLSX" at bounding box center [759, 291] width 67 height 261
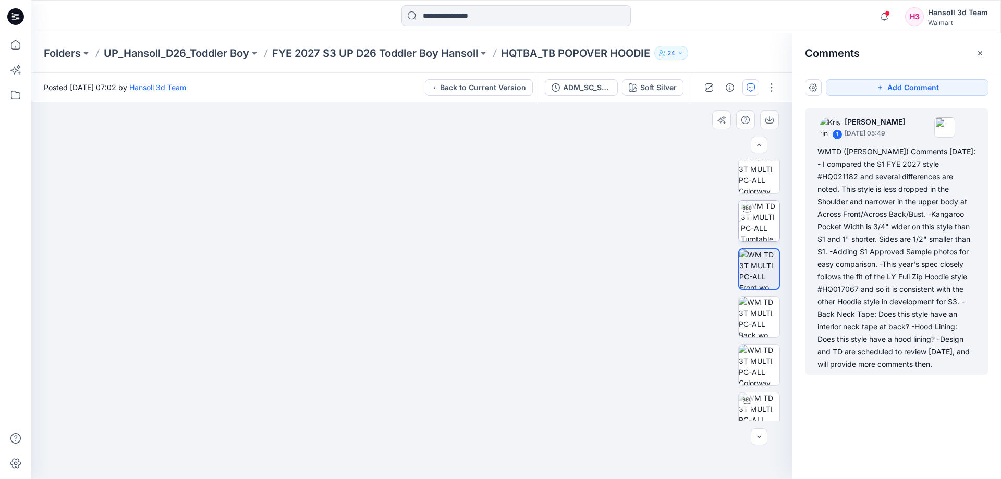
click at [747, 215] on div at bounding box center [747, 209] width 17 height 17
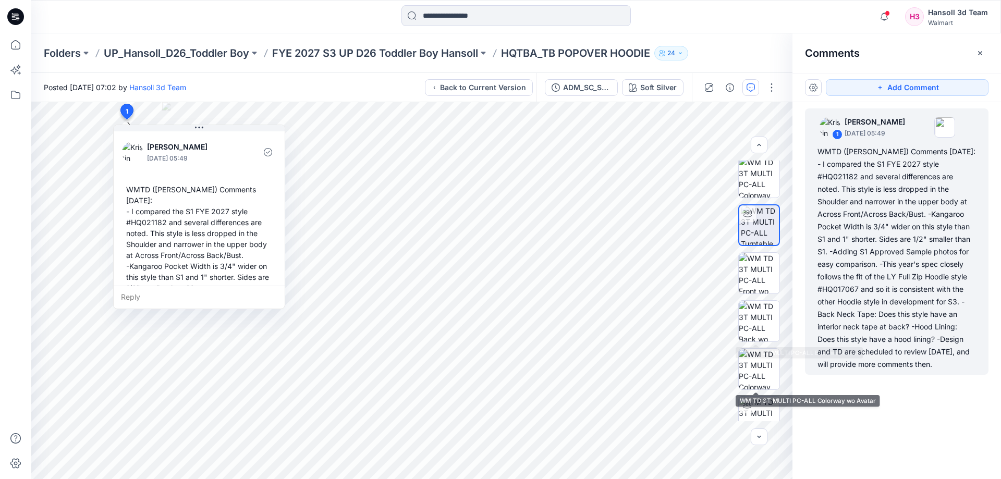
scroll to position [0, 0]
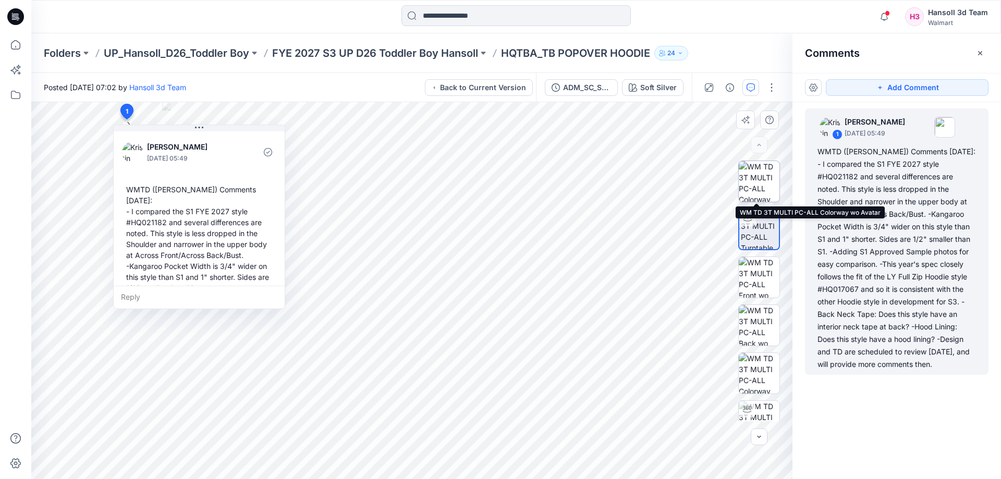
click at [747, 178] on img at bounding box center [759, 181] width 41 height 41
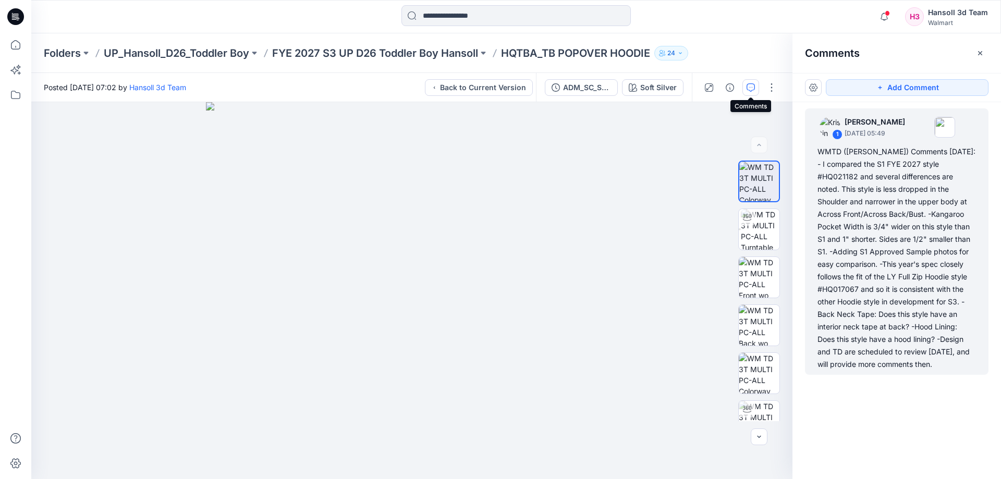
click at [756, 94] on button "button" at bounding box center [751, 87] width 17 height 17
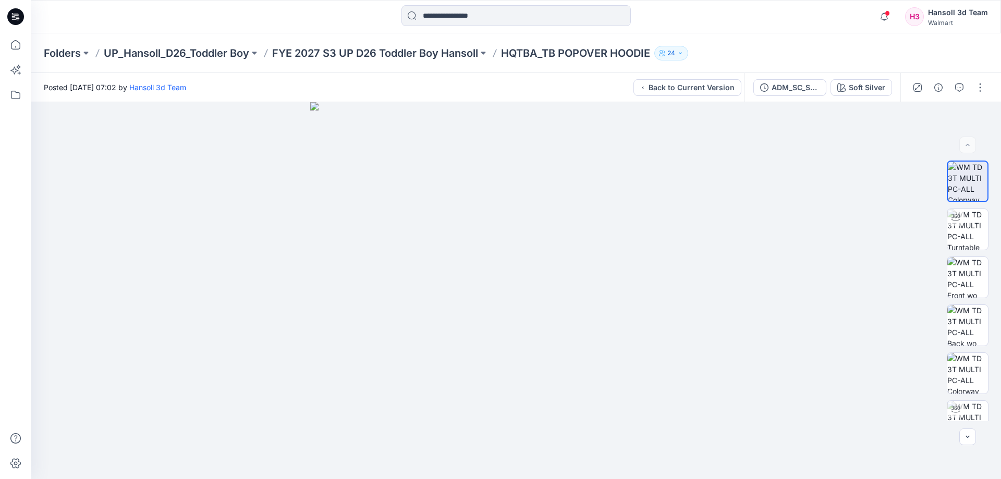
click at [745, 86] on div "ADM_SC_SOLID Soft Silver" at bounding box center [823, 87] width 156 height 29
click at [774, 85] on div "ADM_SC_SOLID" at bounding box center [796, 87] width 48 height 11
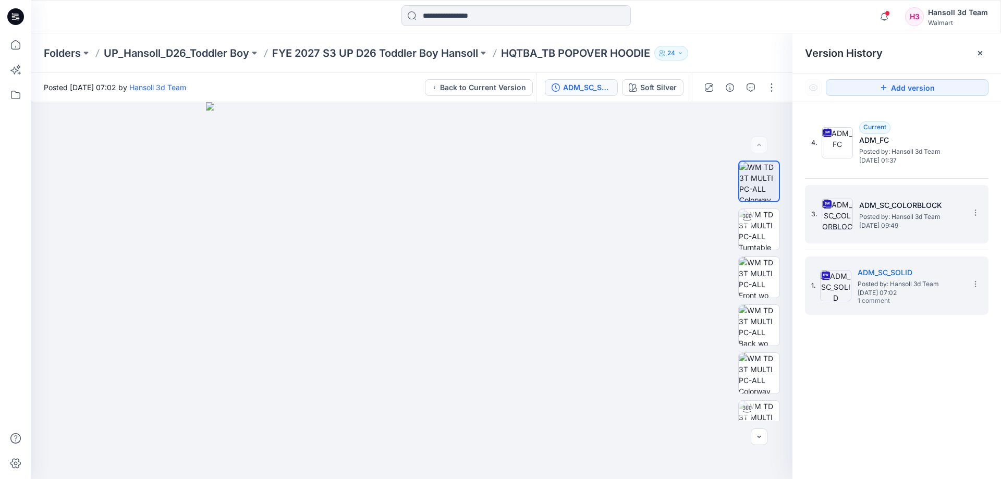
click at [917, 207] on h5 "ADM_SC_COLORBLOCK" at bounding box center [911, 205] width 104 height 13
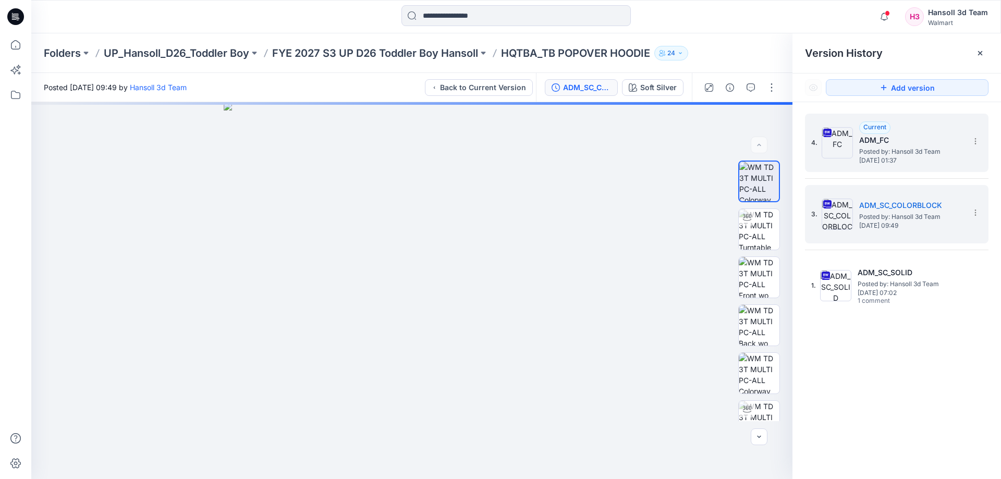
click at [937, 151] on span "Posted by: Hansoll 3d Team" at bounding box center [911, 152] width 104 height 10
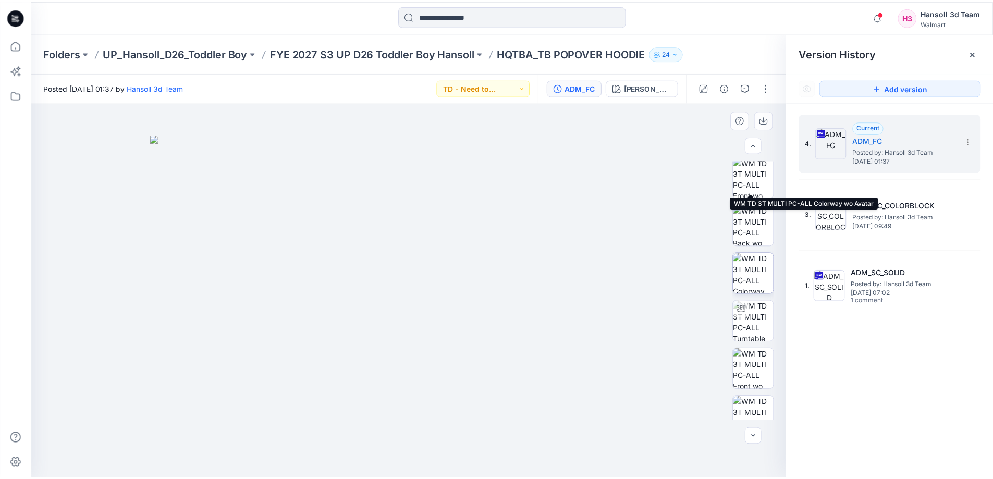
scroll to position [213, 0]
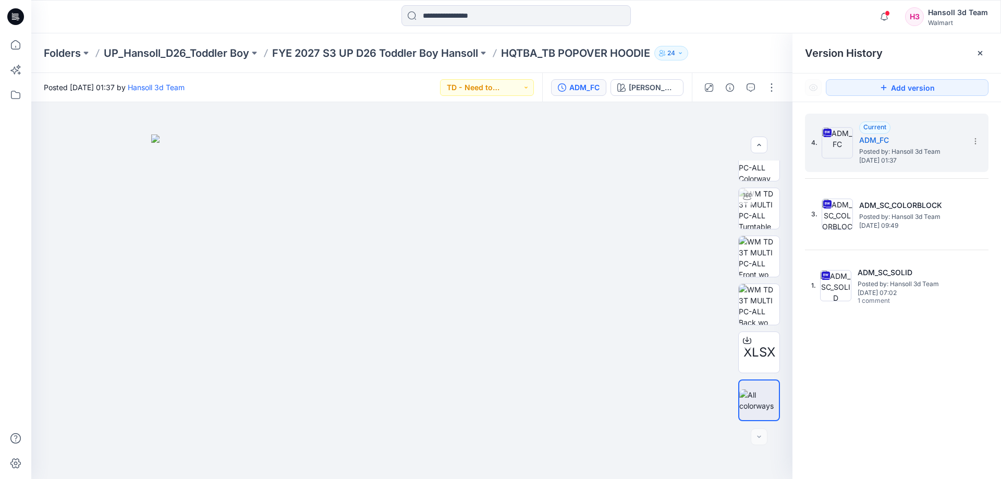
click at [420, 63] on div "Folders UP_Hansoll_D26_Toddler Boy FYE 2027 S3 UP D26 Toddler Boy Hansoll HQTBA…" at bounding box center [516, 53] width 970 height 40
click at [417, 56] on p "FYE 2027 S3 UP D26 Toddler Boy Hansoll" at bounding box center [375, 53] width 206 height 15
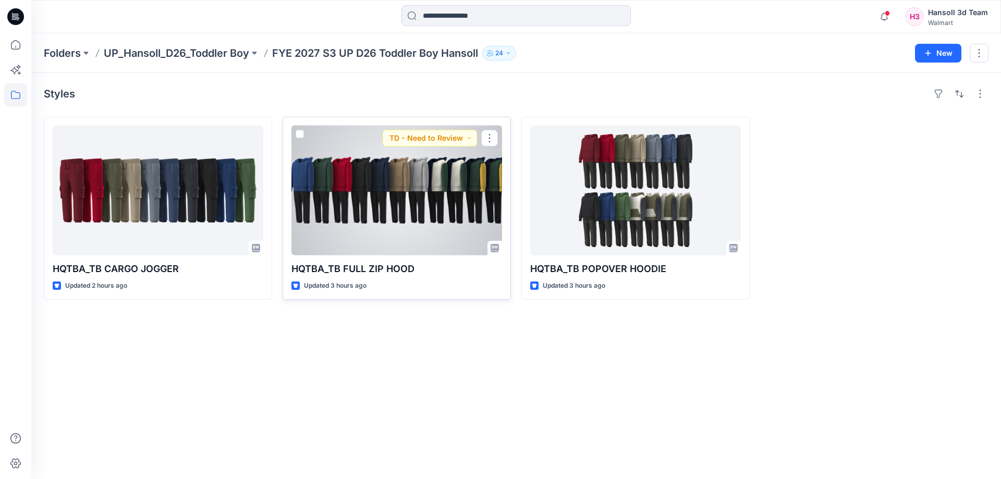
click at [415, 199] on div at bounding box center [397, 191] width 211 height 130
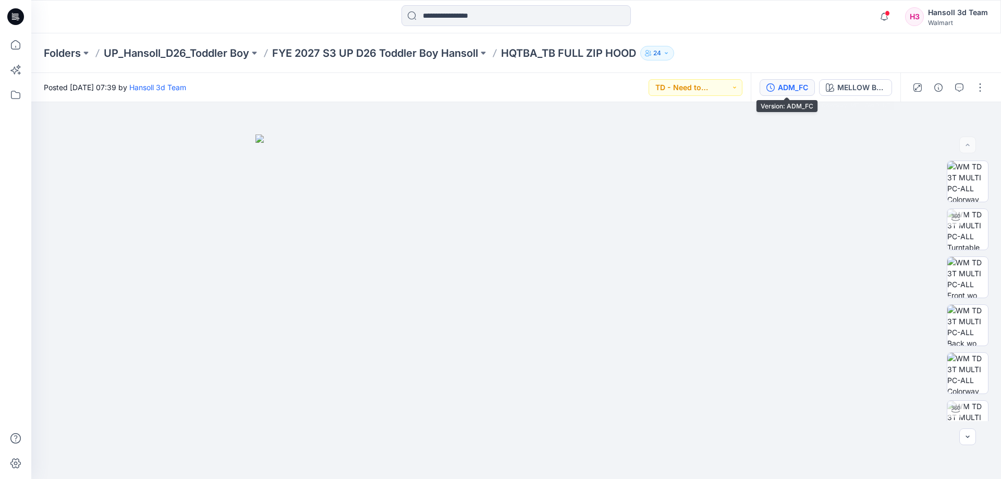
click at [797, 89] on div "ADM_FC" at bounding box center [793, 87] width 30 height 11
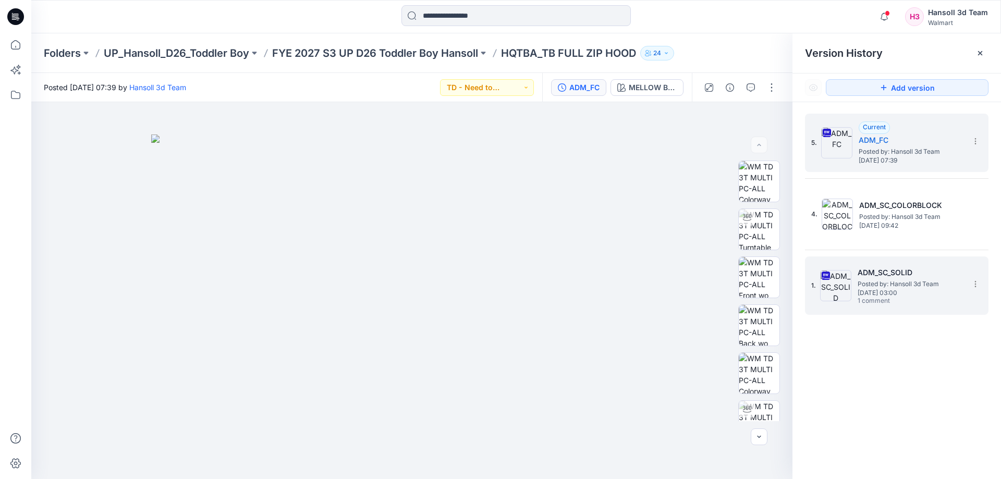
click at [865, 279] on span "Posted by: Hansoll 3d Team" at bounding box center [910, 284] width 104 height 10
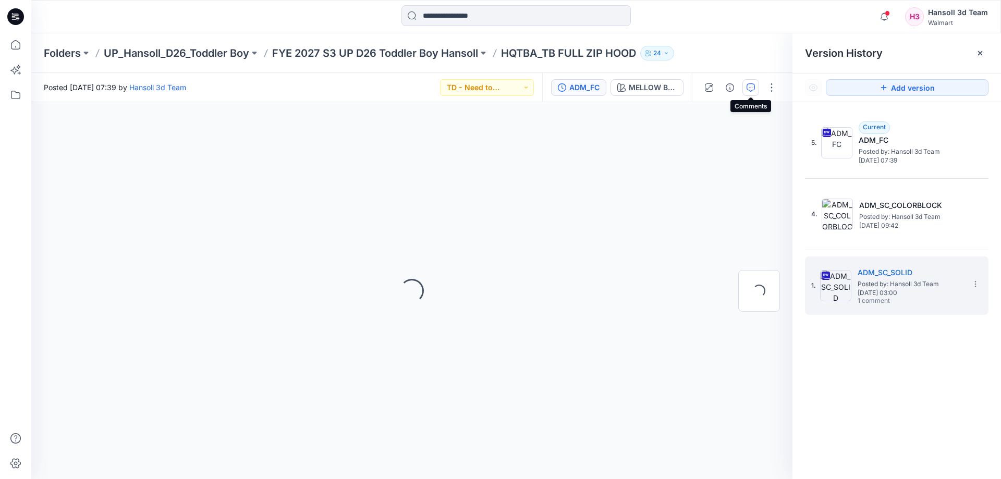
click at [756, 88] on button "button" at bounding box center [751, 87] width 17 height 17
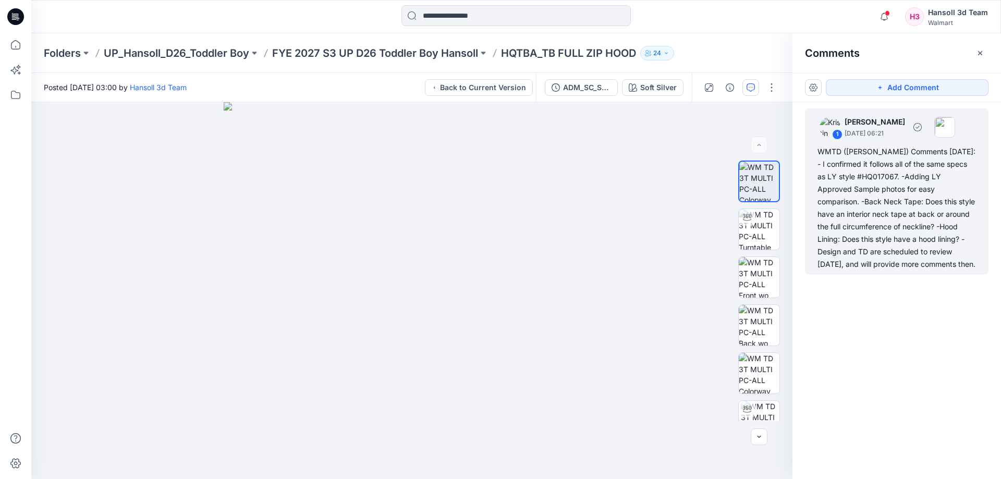
click at [925, 254] on div "WMTD ([PERSON_NAME]) Comments [DATE]: - I confirmed it follows all of the same …" at bounding box center [897, 207] width 159 height 125
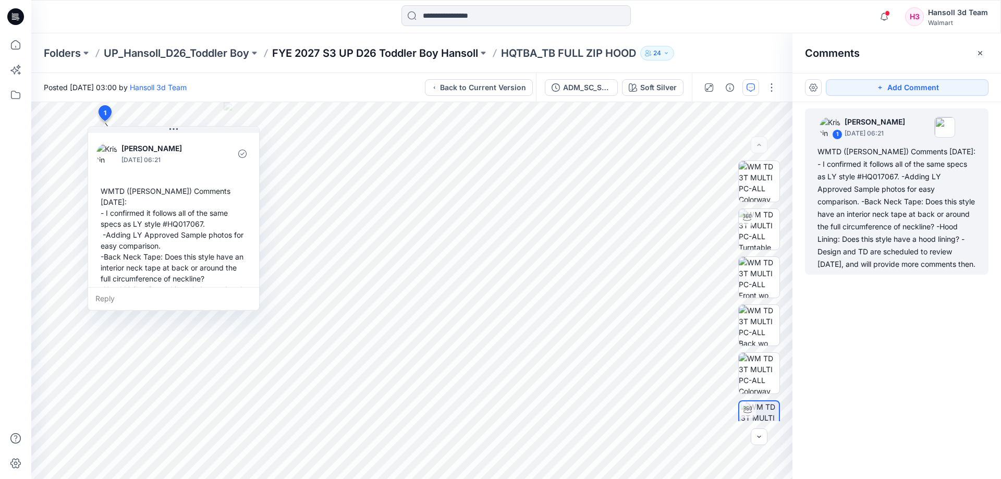
click at [329, 56] on p "FYE 2027 S3 UP D26 Toddler Boy Hansoll" at bounding box center [375, 53] width 206 height 15
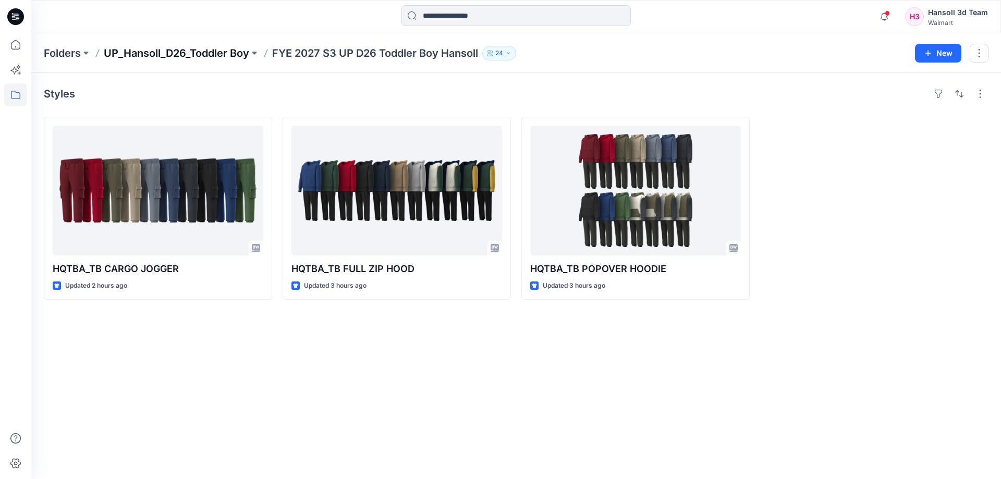
click at [160, 56] on p "UP_Hansoll_D26_Toddler Boy" at bounding box center [176, 53] width 145 height 15
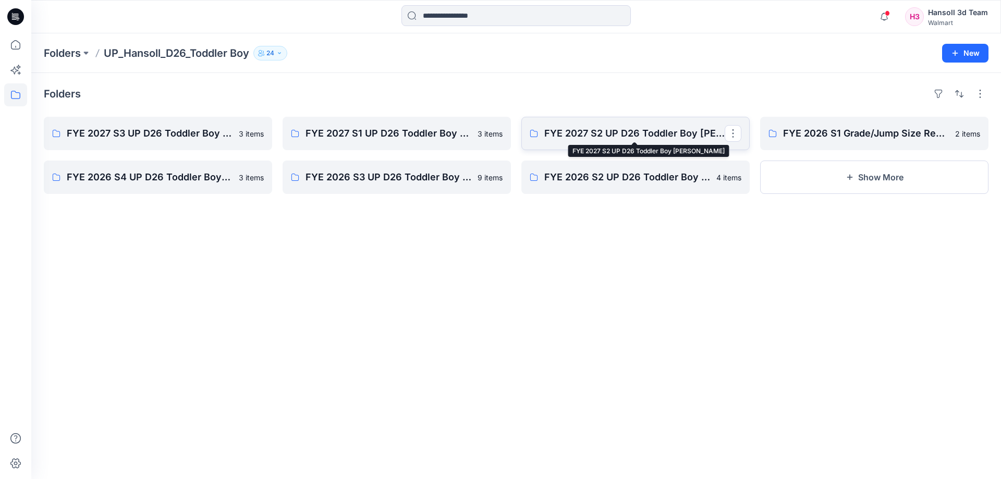
click at [677, 128] on p "FYE 2027 S2 UP D26 Toddler Boy [PERSON_NAME]" at bounding box center [634, 133] width 180 height 15
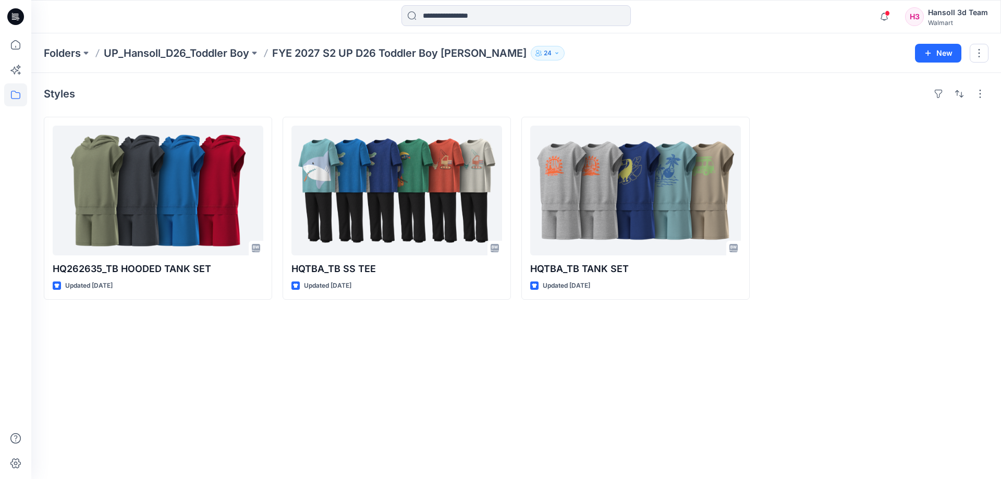
click at [198, 438] on div "Styles HQ262635_TB HOODED TANK SET Updated [DATE] HQTBA_TB SS TEE Updated [DATE…" at bounding box center [516, 276] width 970 height 406
click at [183, 52] on p "UP_Hansoll_D26_Toddler Boy" at bounding box center [176, 53] width 145 height 15
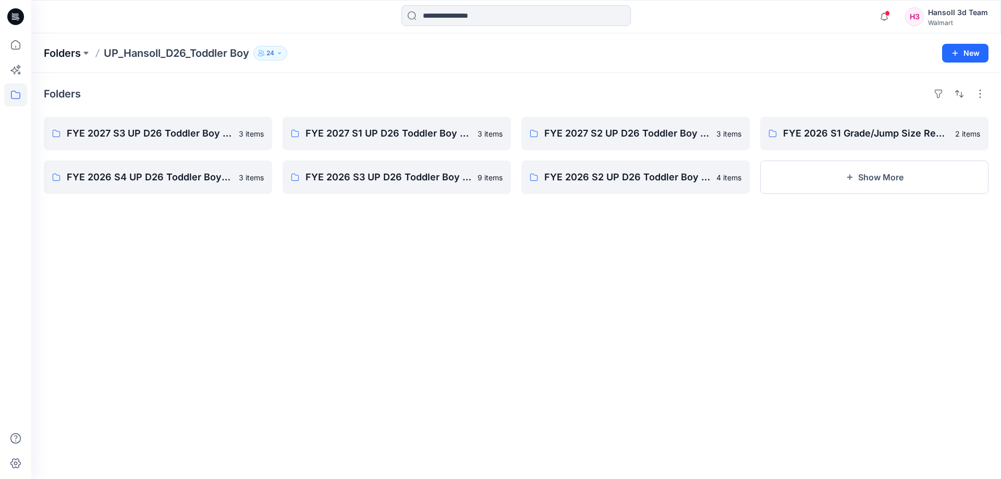
click at [44, 52] on p "Folders" at bounding box center [62, 53] width 37 height 15
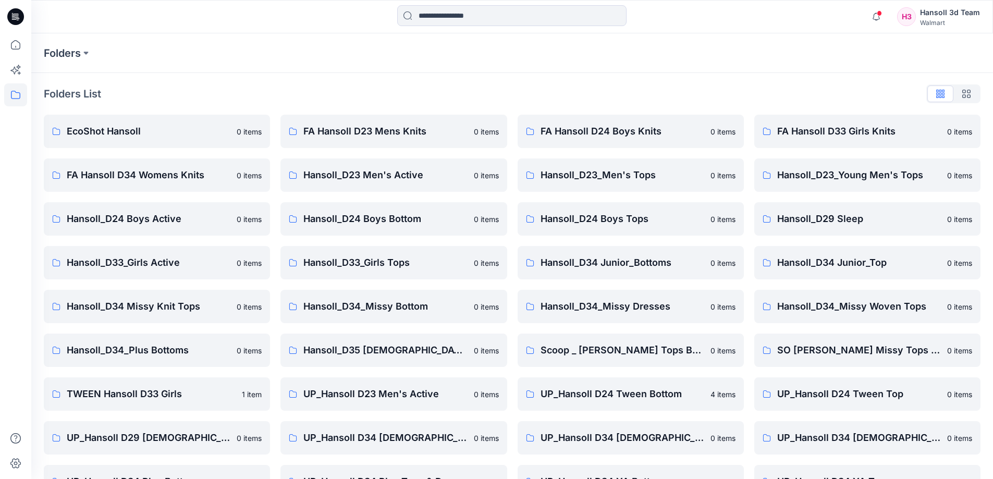
scroll to position [163, 0]
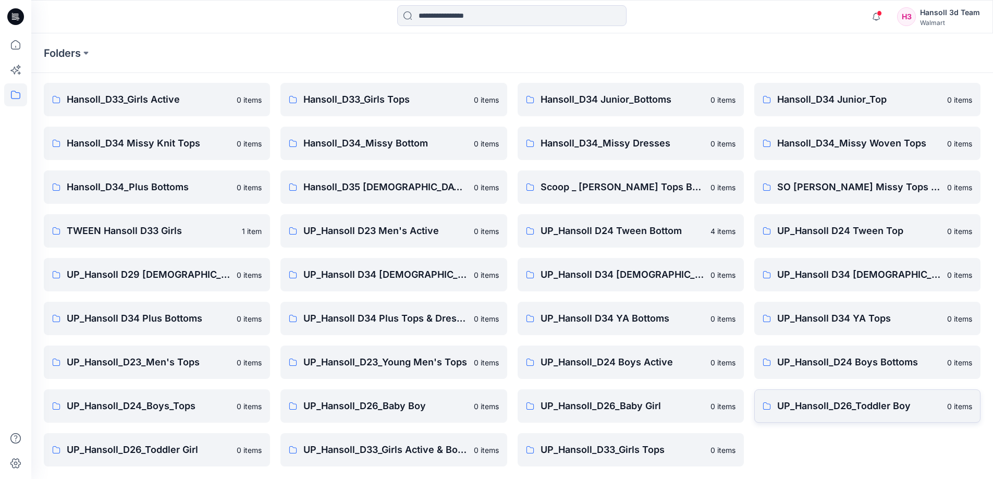
click at [894, 414] on link "UP_Hansoll_D26_Toddler Boy [DEMOGRAPHIC_DATA] items" at bounding box center [868, 406] width 226 height 33
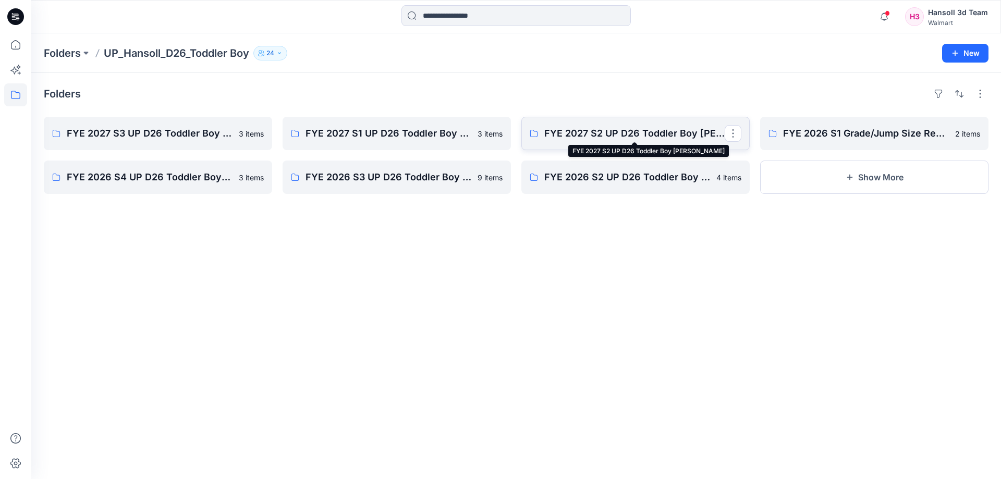
click at [604, 135] on p "FYE 2027 S2 UP D26 Toddler Boy [PERSON_NAME]" at bounding box center [634, 133] width 180 height 15
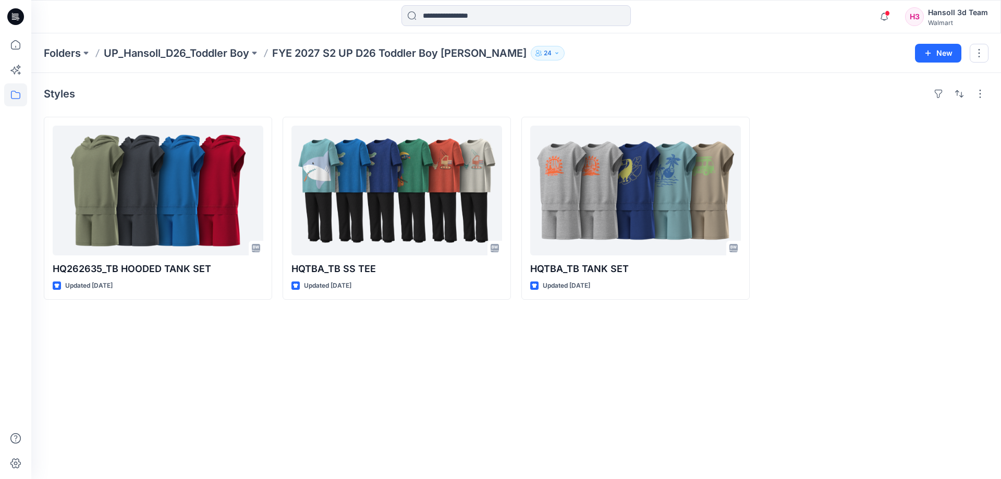
click at [289, 363] on div "Styles HQ262635_TB HOODED TANK SET Updated [DATE] HQTBA_TB SS TEE Updated [DATE…" at bounding box center [516, 276] width 970 height 406
click at [222, 57] on p "UP_Hansoll_D26_Toddler Boy" at bounding box center [176, 53] width 145 height 15
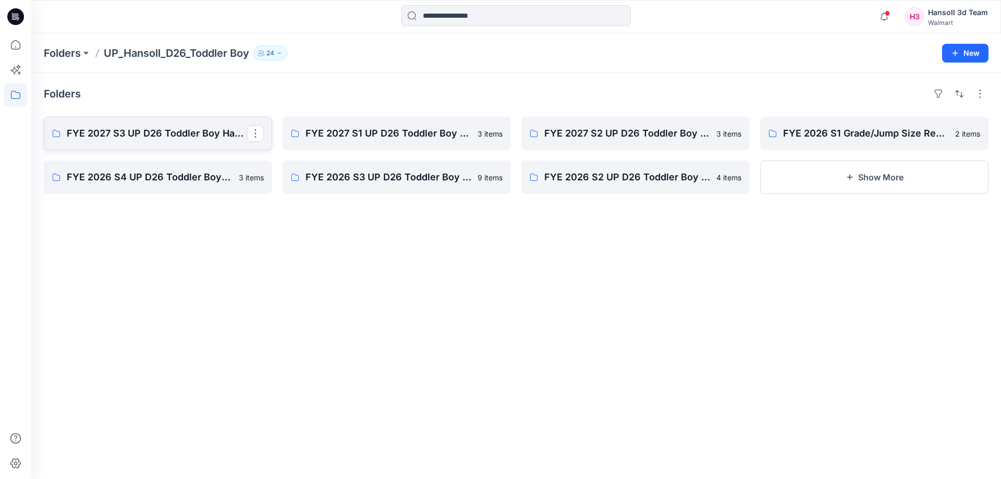
click at [129, 135] on p "FYE 2027 S3 UP D26 Toddler Boy Hansoll" at bounding box center [157, 133] width 180 height 15
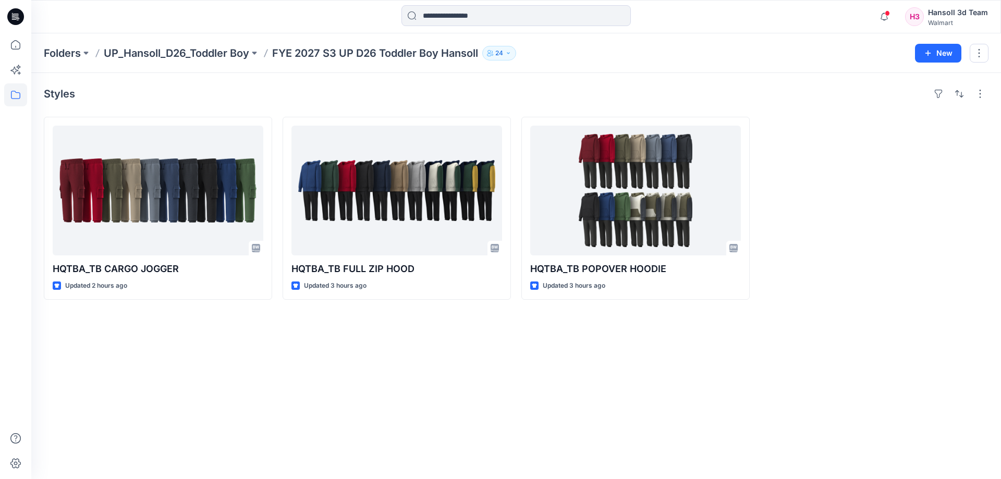
click at [264, 369] on div "Styles HQTBA_TB CARGO JOGGER Updated 2 hours ago HQTBA_TB FULL ZIP HOOD Updated…" at bounding box center [516, 276] width 970 height 406
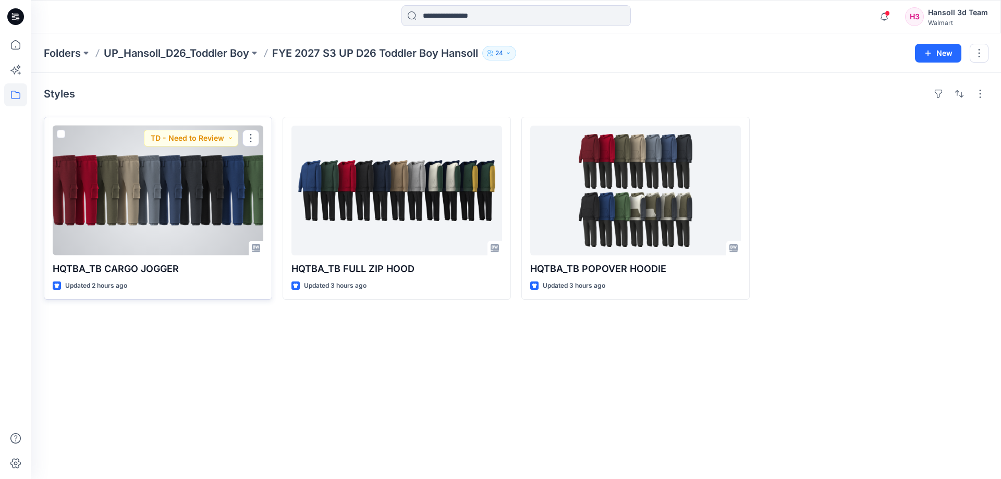
click at [171, 238] on div at bounding box center [158, 191] width 211 height 130
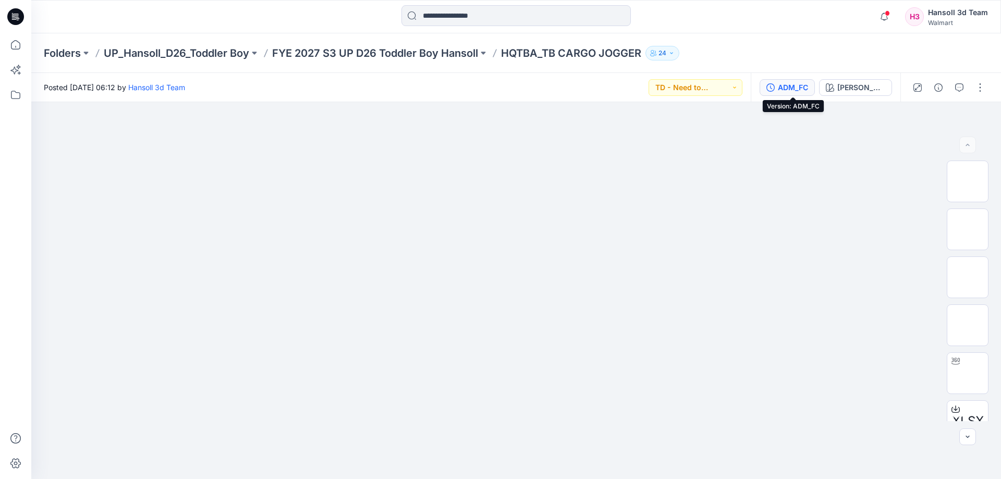
click at [773, 82] on button "ADM_FC" at bounding box center [787, 87] width 55 height 17
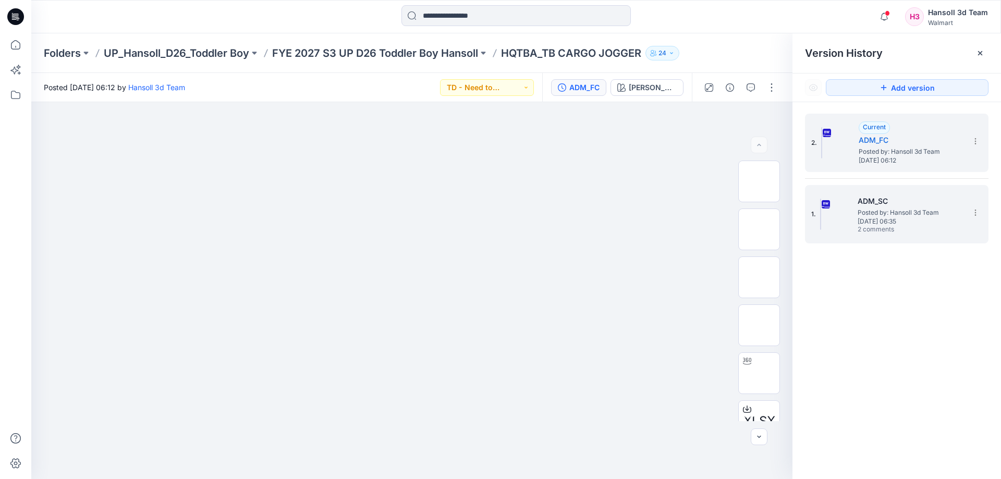
click at [892, 217] on span "Posted by: Hansoll 3d Team" at bounding box center [910, 213] width 104 height 10
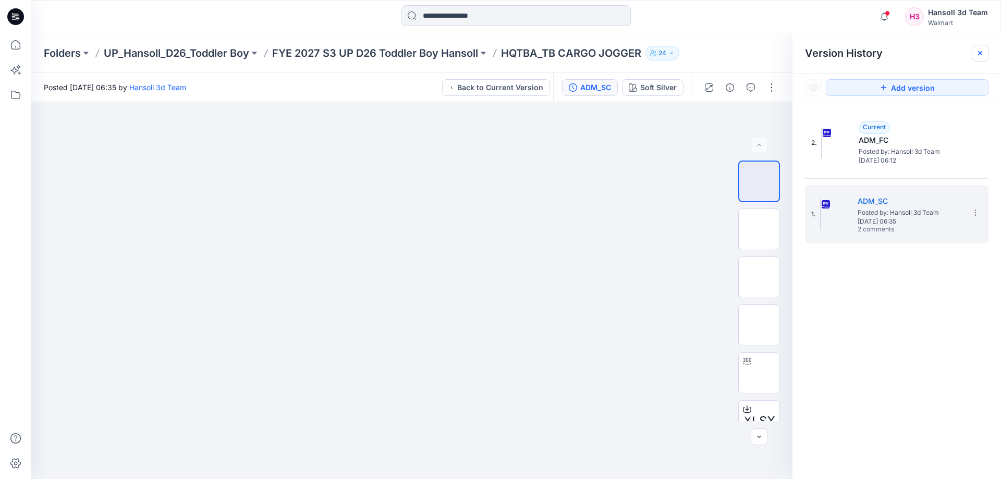
click at [985, 57] on div at bounding box center [980, 53] width 17 height 17
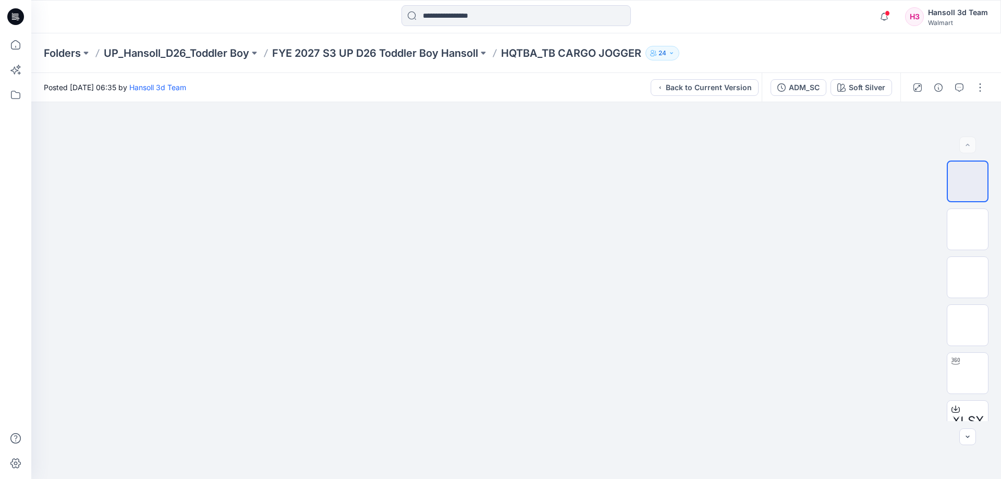
click at [951, 95] on div at bounding box center [949, 87] width 96 height 29
click at [961, 88] on icon "button" at bounding box center [959, 87] width 8 height 8
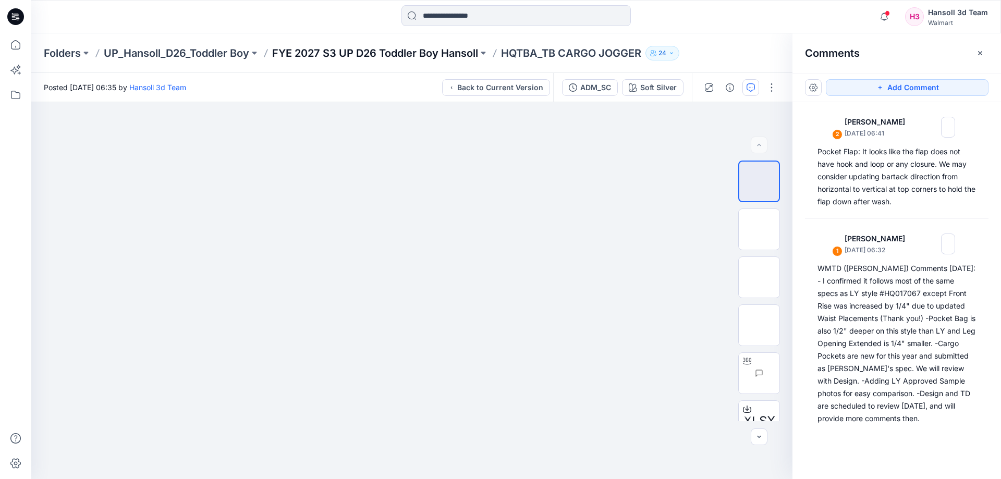
click at [333, 49] on p "FYE 2027 S3 UP D26 Toddler Boy Hansoll" at bounding box center [375, 53] width 206 height 15
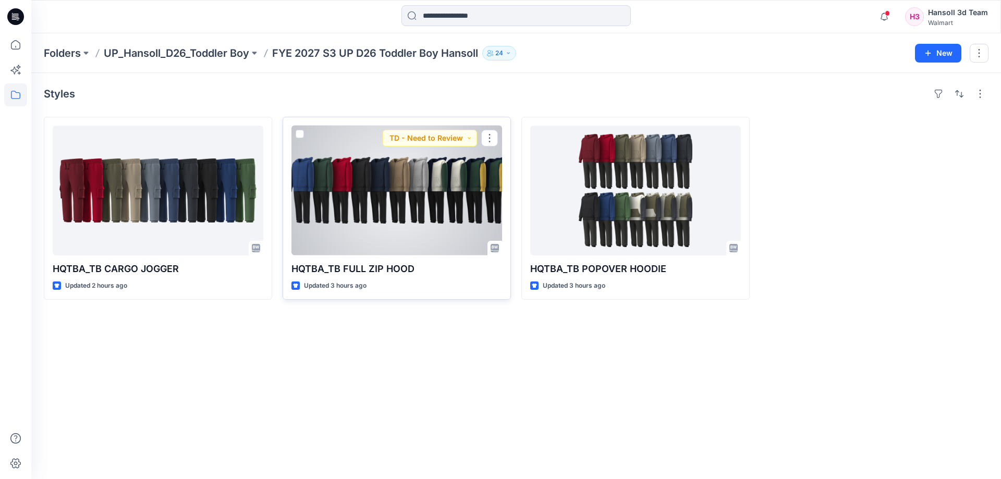
click at [407, 205] on div at bounding box center [397, 191] width 211 height 130
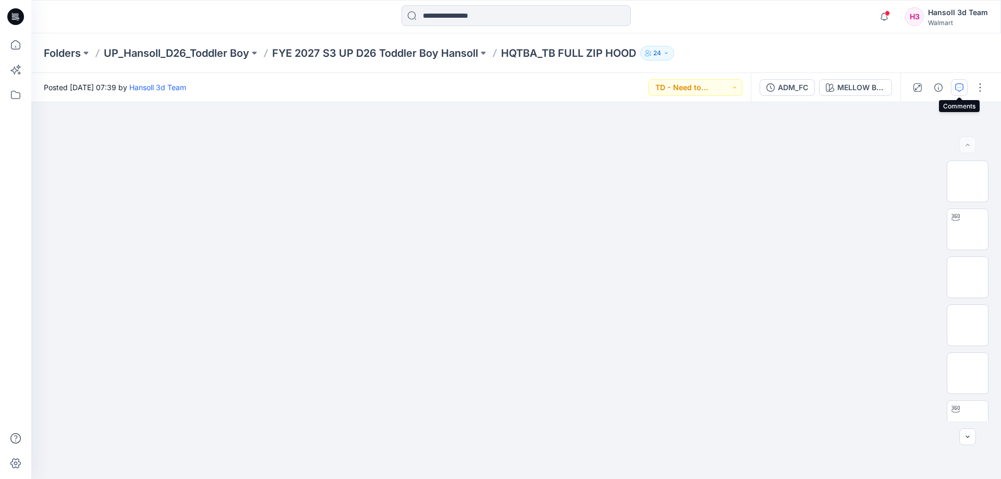
click at [962, 90] on icon "button" at bounding box center [959, 87] width 8 height 8
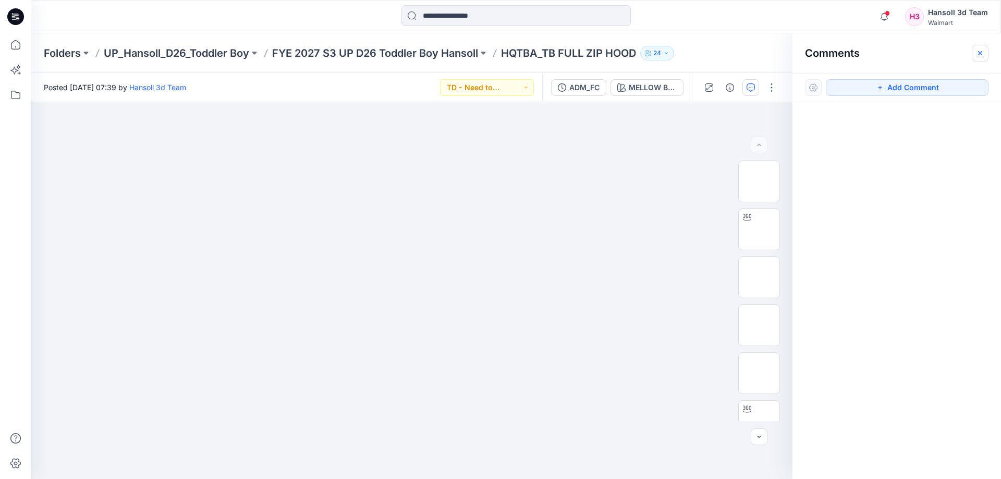
click at [973, 57] on button "button" at bounding box center [980, 53] width 17 height 17
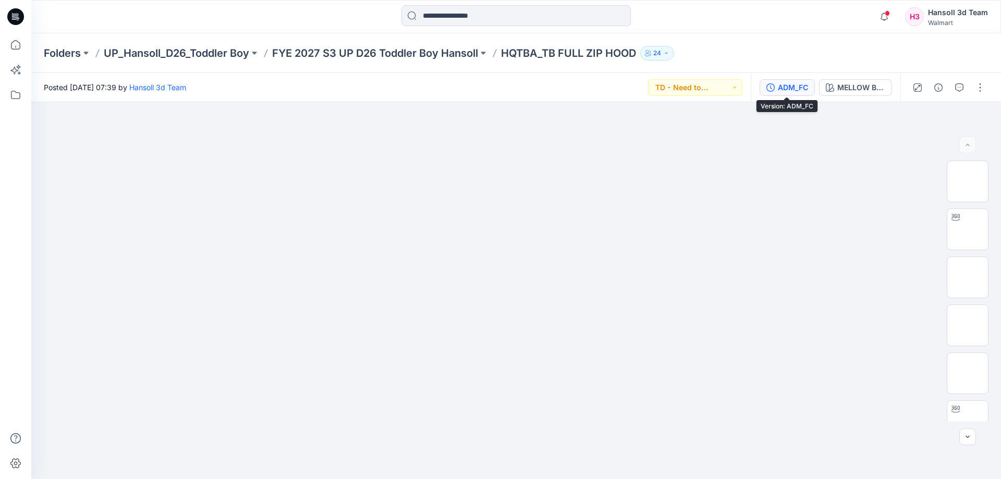
click at [799, 95] on button "ADM_FC" at bounding box center [787, 87] width 55 height 17
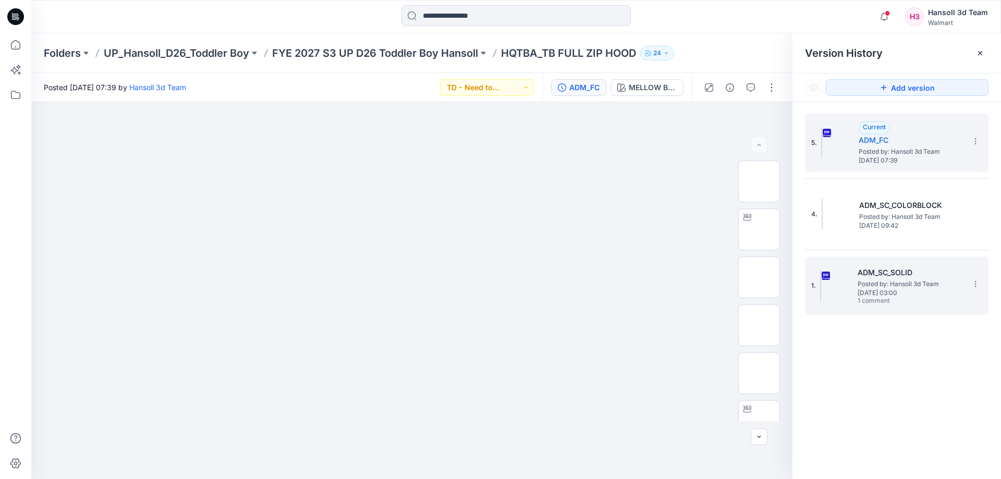
click at [858, 262] on div "1. ADM_SC_SOLID Posted by: Hansoll 3d Team [DATE] 03:00 1 comment" at bounding box center [889, 286] width 156 height 50
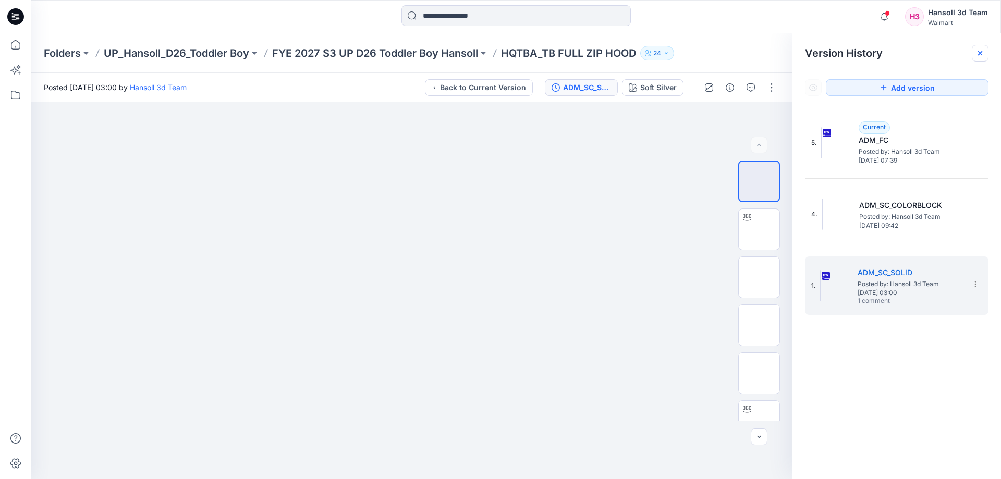
click at [983, 54] on icon at bounding box center [980, 53] width 8 height 8
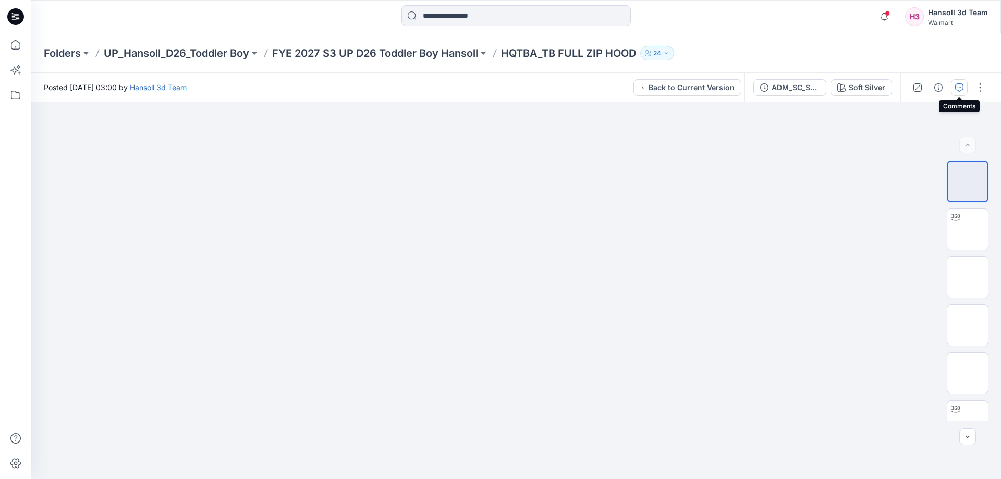
click at [962, 86] on icon "button" at bounding box center [959, 87] width 8 height 8
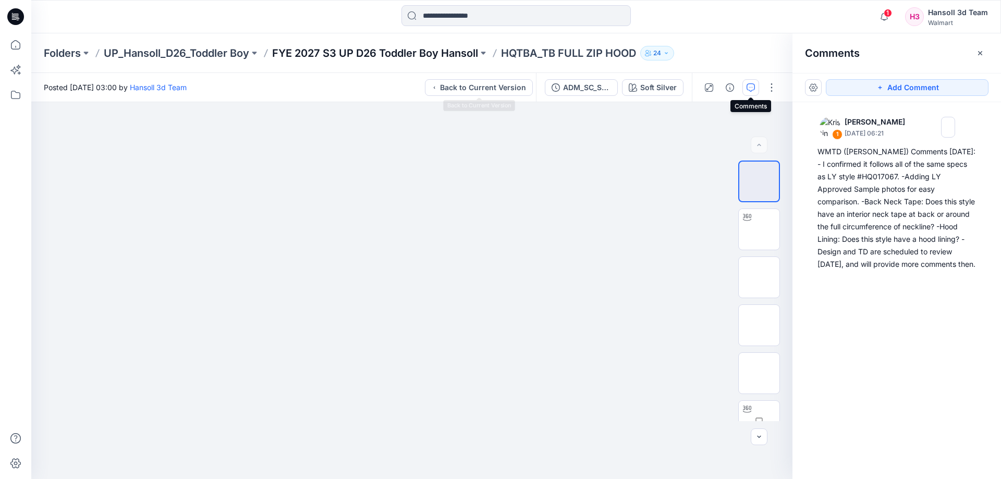
click at [410, 46] on p "FYE 2027 S3 UP D26 Toddler Boy Hansoll" at bounding box center [375, 53] width 206 height 15
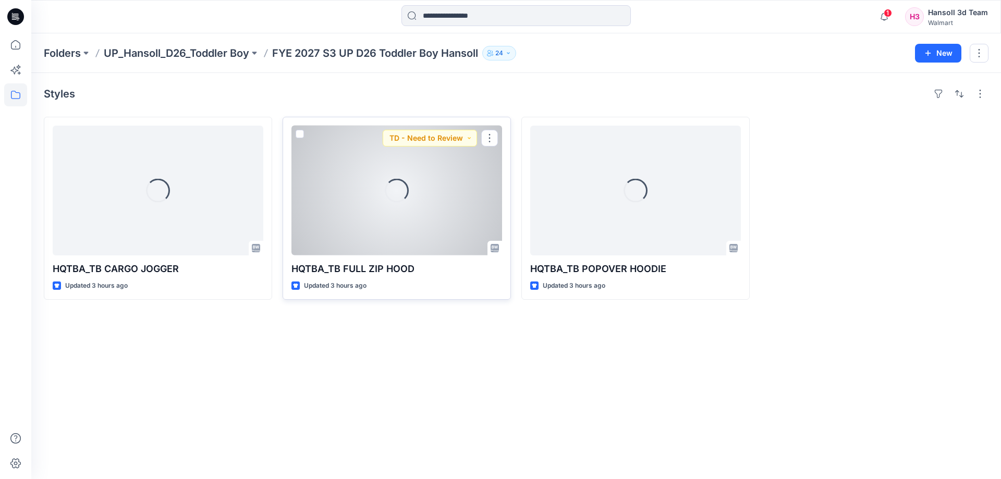
click at [439, 185] on div "Loading..." at bounding box center [397, 191] width 211 height 130
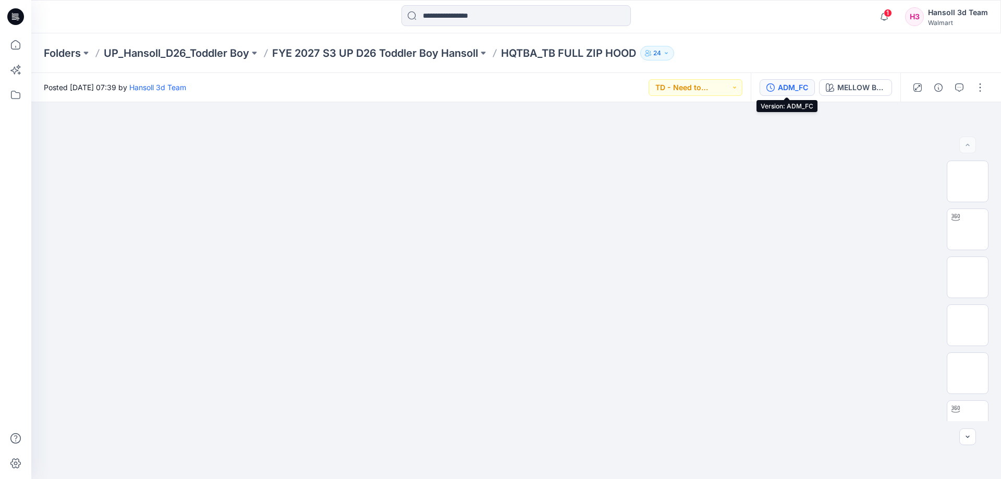
click at [793, 79] on button "ADM_FC" at bounding box center [787, 87] width 55 height 17
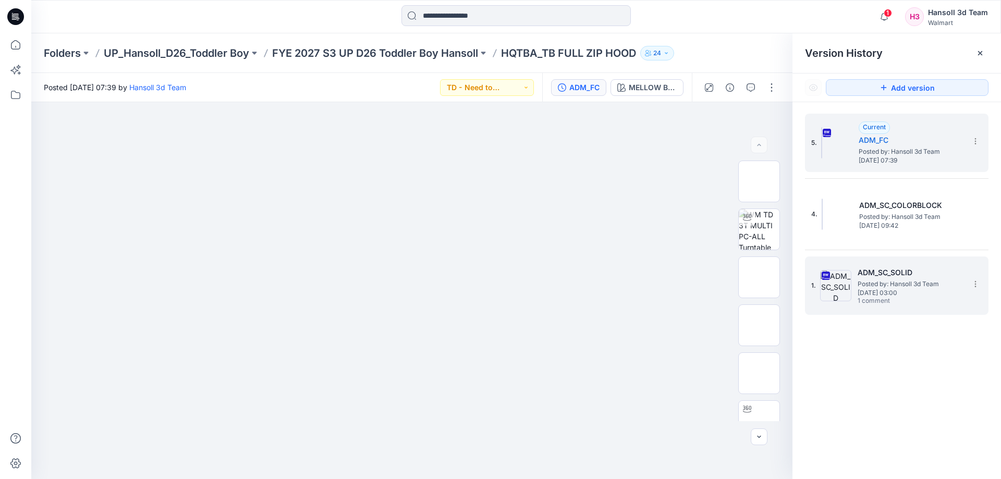
click at [898, 294] on span "[DATE] 03:00" at bounding box center [910, 292] width 104 height 7
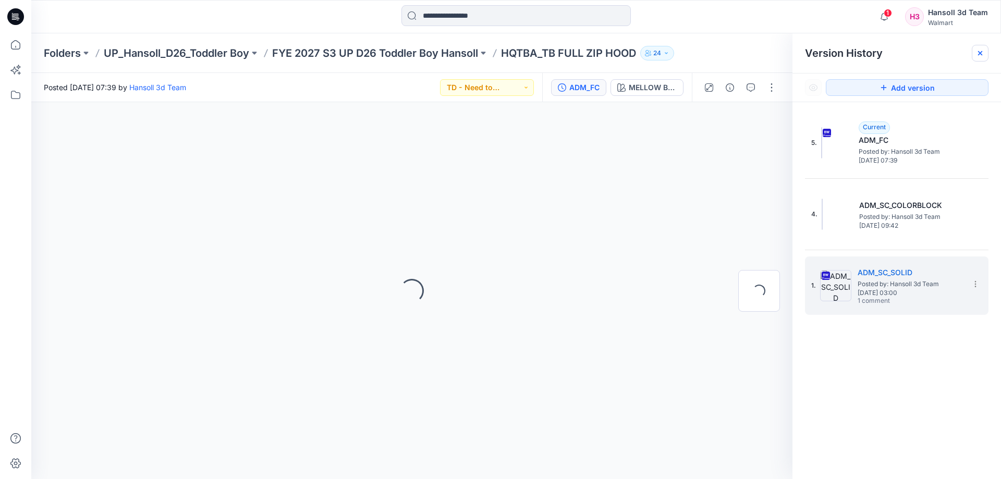
click at [974, 51] on div at bounding box center [980, 53] width 17 height 17
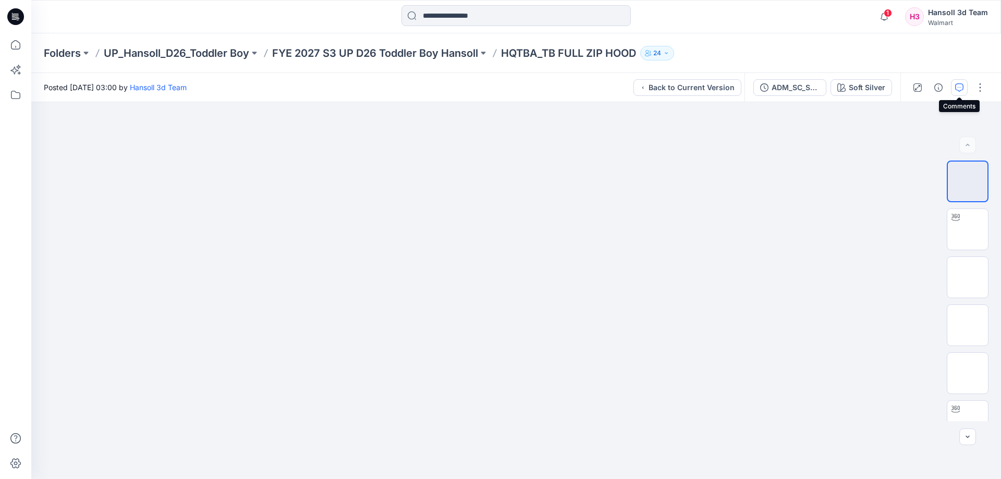
click at [957, 88] on icon "button" at bounding box center [959, 87] width 8 height 8
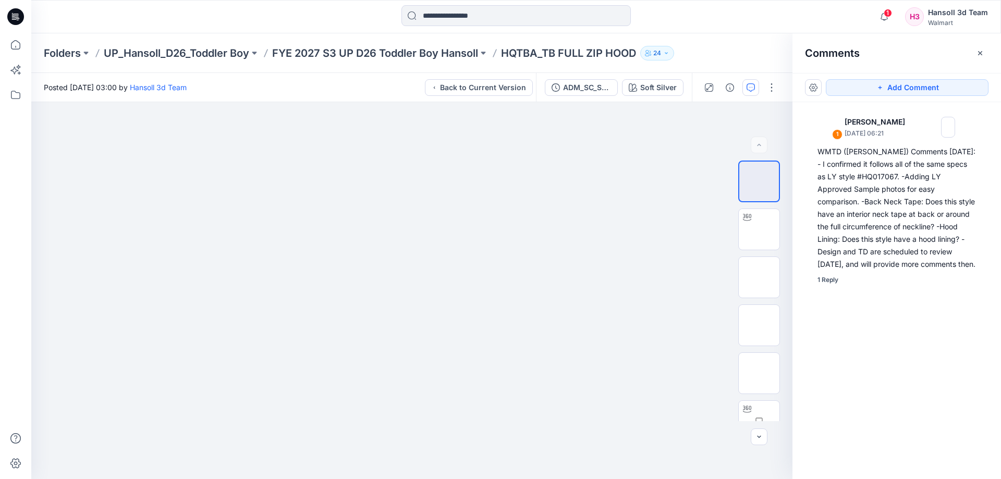
click at [875, 304] on div "1 [PERSON_NAME] [DATE] 06:21 WMTD ([PERSON_NAME]) Comments [DATE]: - I confirme…" at bounding box center [897, 271] width 209 height 338
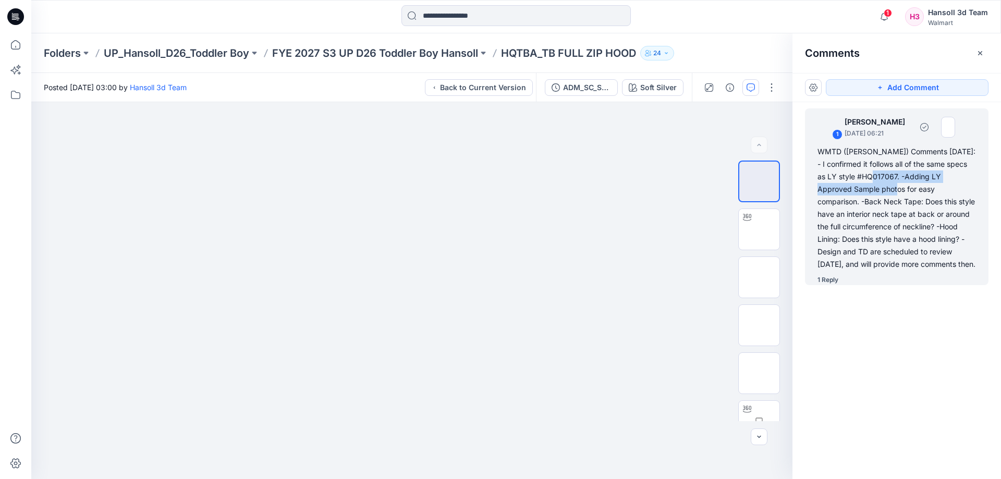
drag, startPoint x: 882, startPoint y: 179, endPoint x: 879, endPoint y: 192, distance: 12.8
click at [879, 192] on div "WMTD ([PERSON_NAME]) Comments [DATE]: - I confirmed it follows all of the same …" at bounding box center [897, 207] width 159 height 125
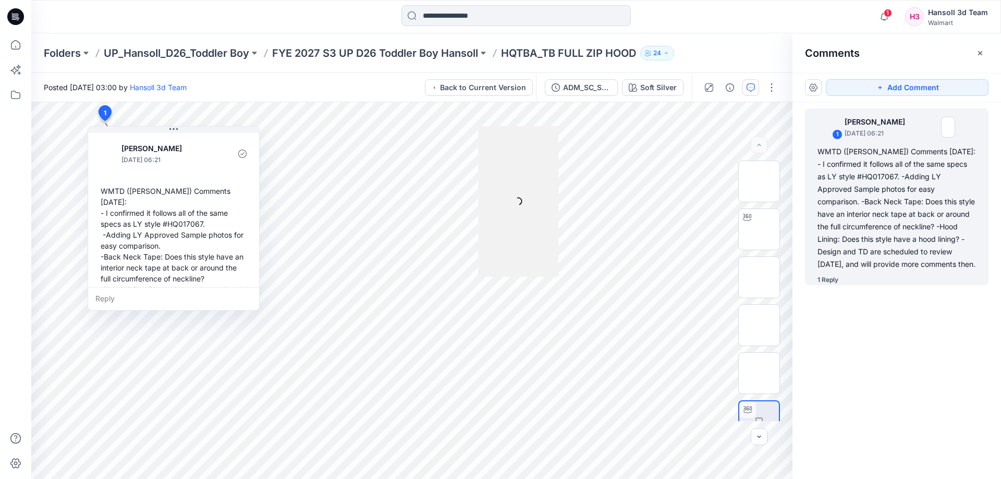
click at [894, 407] on div "1 [PERSON_NAME] [DATE] 06:21 WMTD ([PERSON_NAME]) Comments [DATE]: - I confirme…" at bounding box center [897, 271] width 209 height 338
click at [829, 278] on div "1 Reply" at bounding box center [828, 280] width 21 height 10
click at [828, 276] on div "1 Reply" at bounding box center [828, 280] width 21 height 10
click at [864, 215] on div "WMTD ([PERSON_NAME]) Comments [DATE]: - I confirmed it follows all of the same …" at bounding box center [897, 207] width 159 height 125
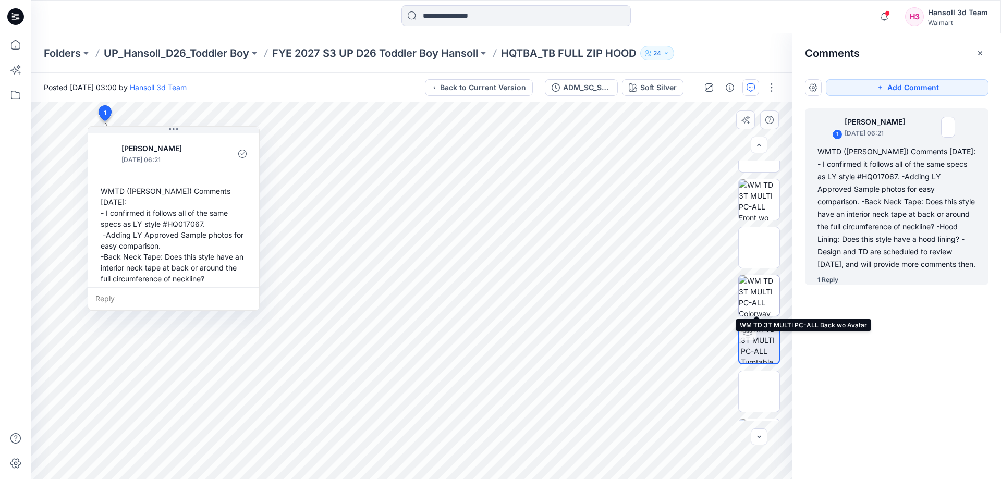
scroll to position [165, 0]
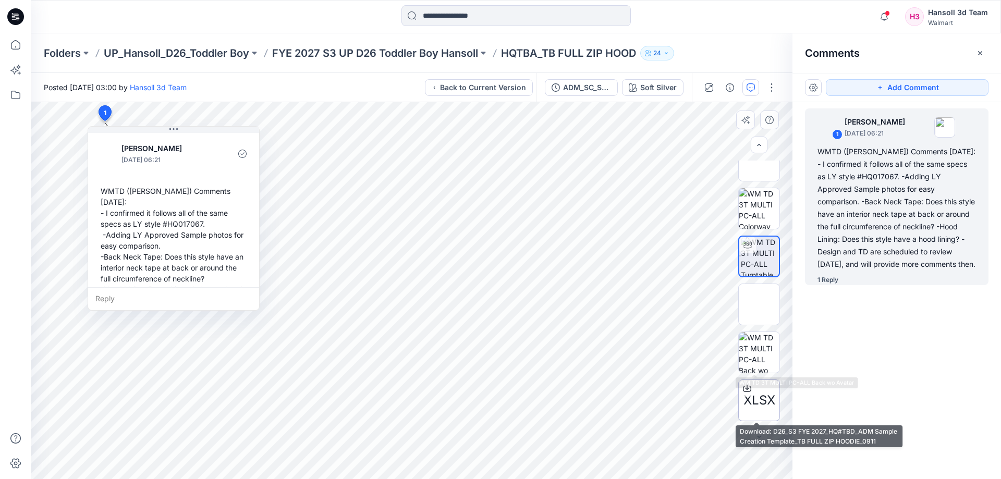
click at [753, 396] on span "XLSX" at bounding box center [760, 400] width 32 height 19
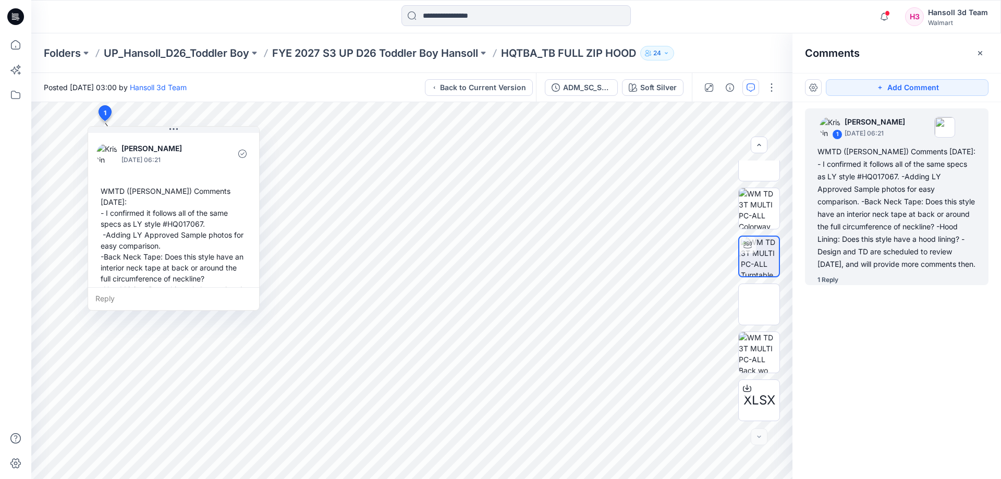
click at [425, 61] on div "Folders UP_Hansoll_D26_Toddler Boy FYE 2027 S3 UP D26 Toddler Boy Hansoll HQTBA…" at bounding box center [516, 53] width 970 height 40
click at [366, 57] on p "FYE 2027 S3 UP D26 Toddler Boy Hansoll" at bounding box center [375, 53] width 206 height 15
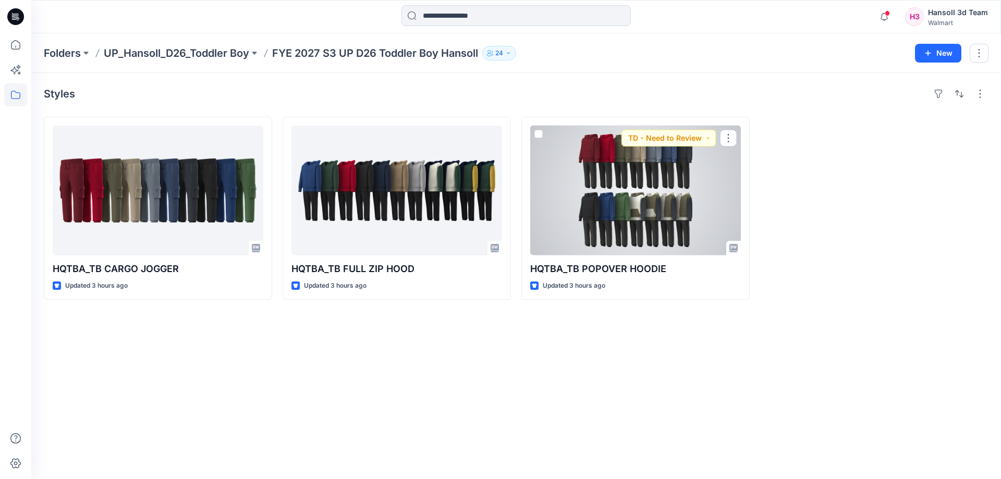
click at [557, 219] on div at bounding box center [635, 191] width 211 height 130
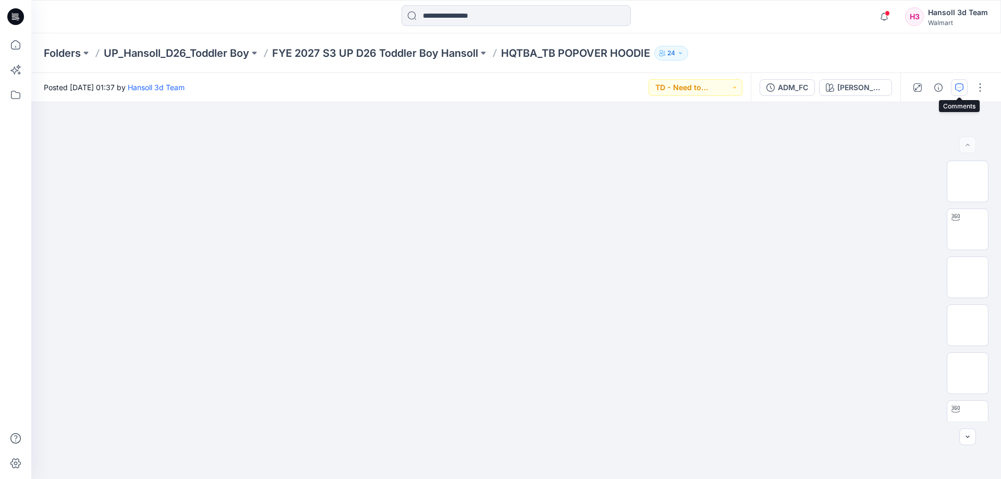
click at [966, 84] on button "button" at bounding box center [959, 87] width 17 height 17
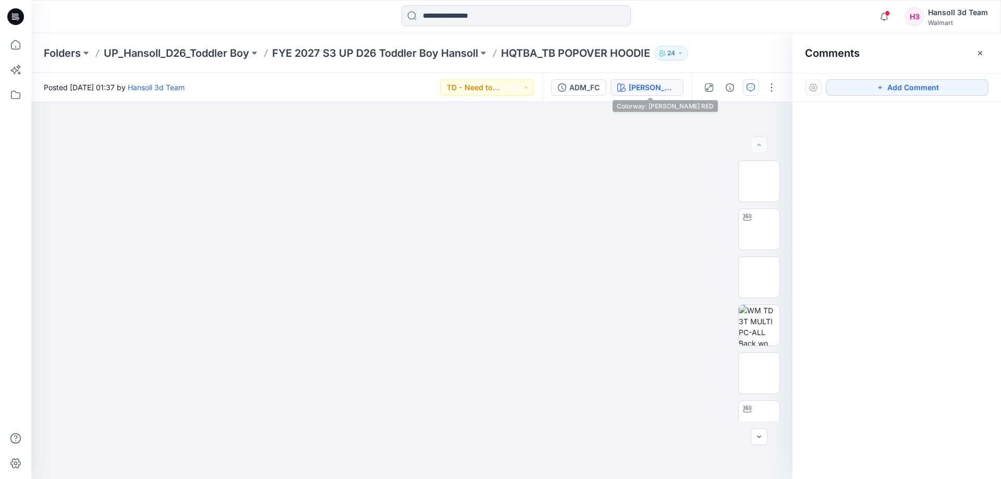
click at [656, 88] on div "[PERSON_NAME] RED" at bounding box center [653, 87] width 48 height 11
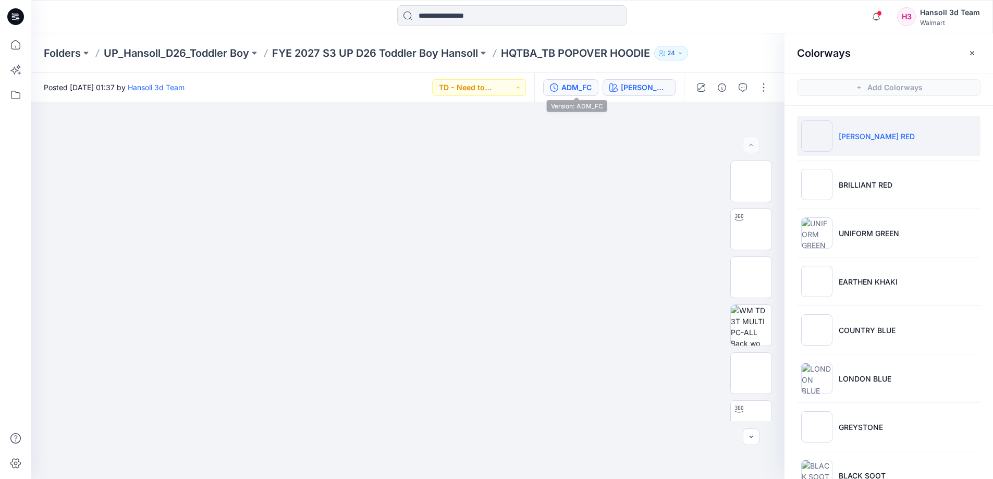
click at [599, 89] on button "ADM_FC" at bounding box center [570, 87] width 55 height 17
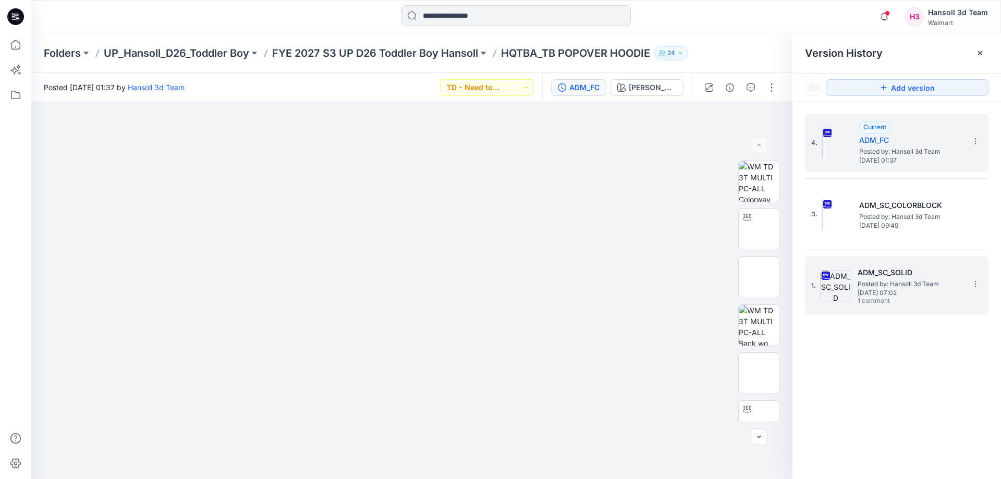
click at [866, 281] on span "Posted by: Hansoll 3d Team" at bounding box center [910, 284] width 104 height 10
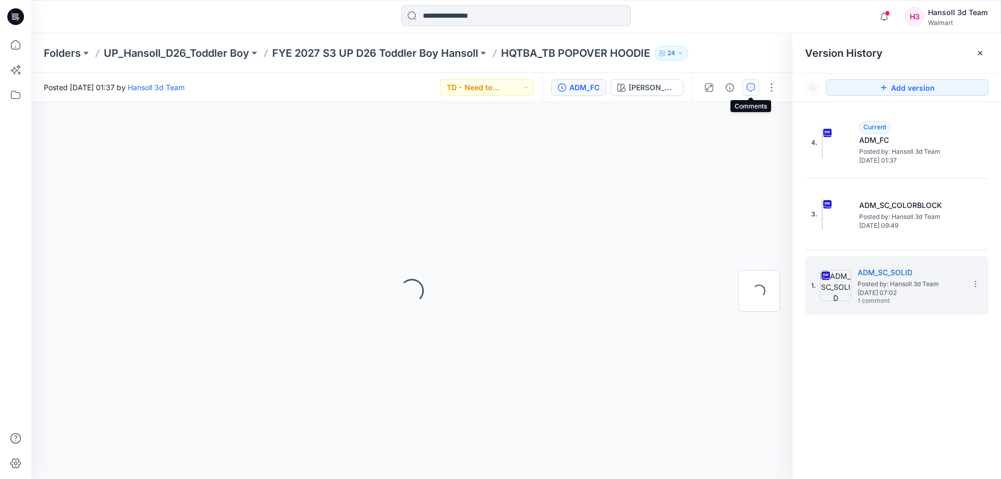
click at [747, 90] on icon "button" at bounding box center [751, 87] width 8 height 8
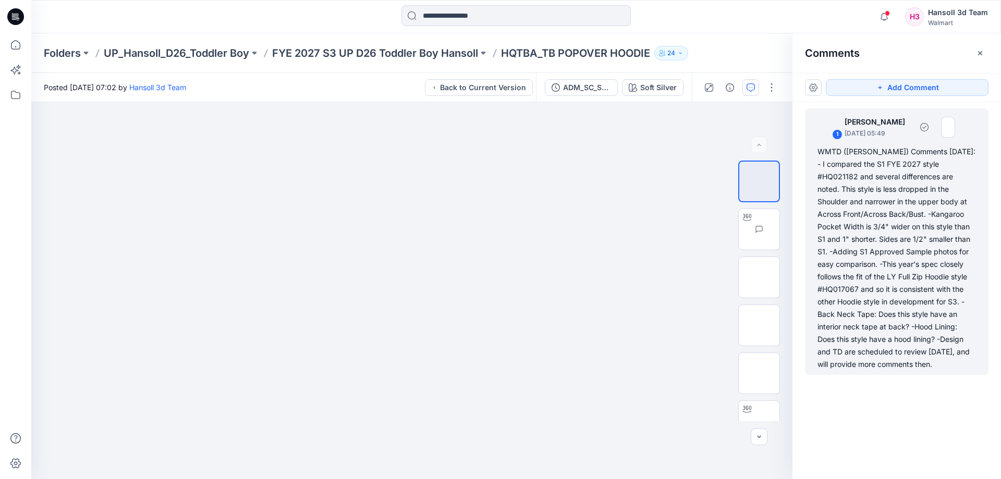
click at [901, 307] on div "WMTD ([PERSON_NAME]) Comments [DATE]: - I compared the S1 FYE 2027 style #HQ021…" at bounding box center [897, 257] width 159 height 225
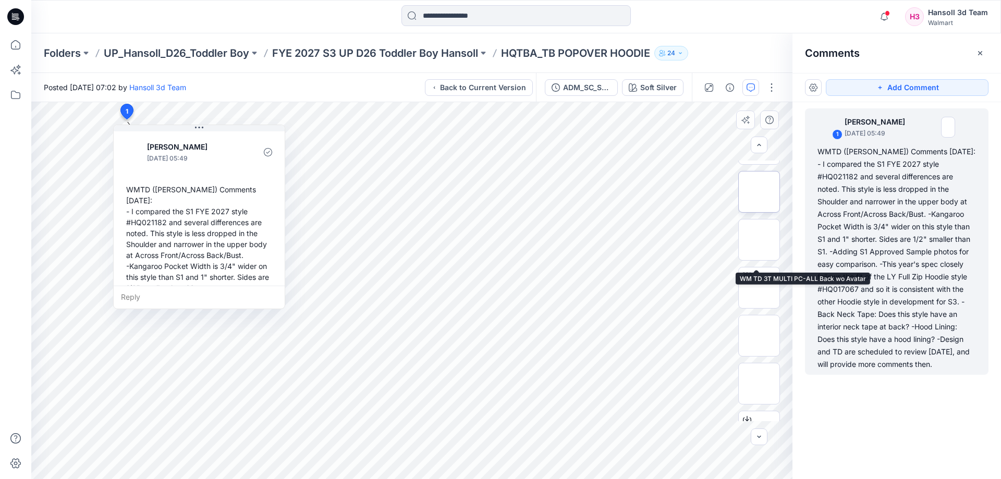
scroll to position [165, 0]
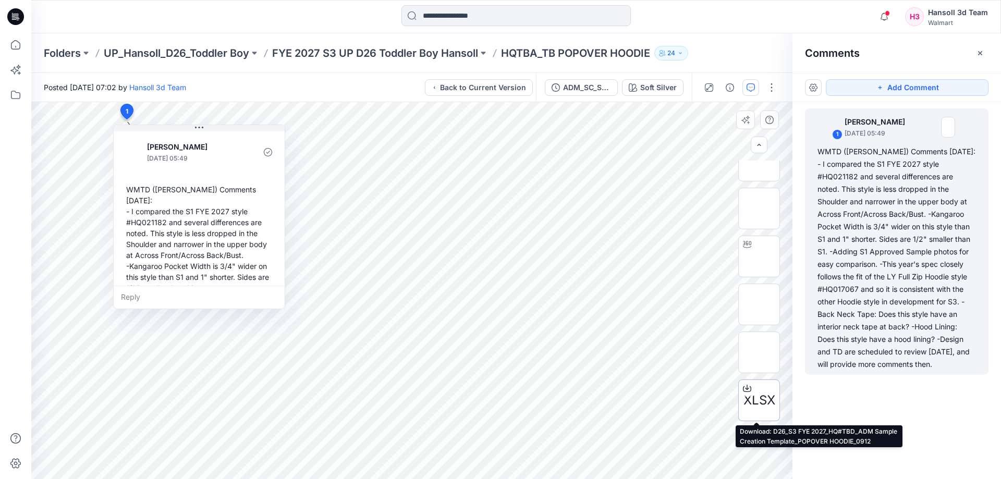
click at [751, 394] on div at bounding box center [747, 388] width 17 height 17
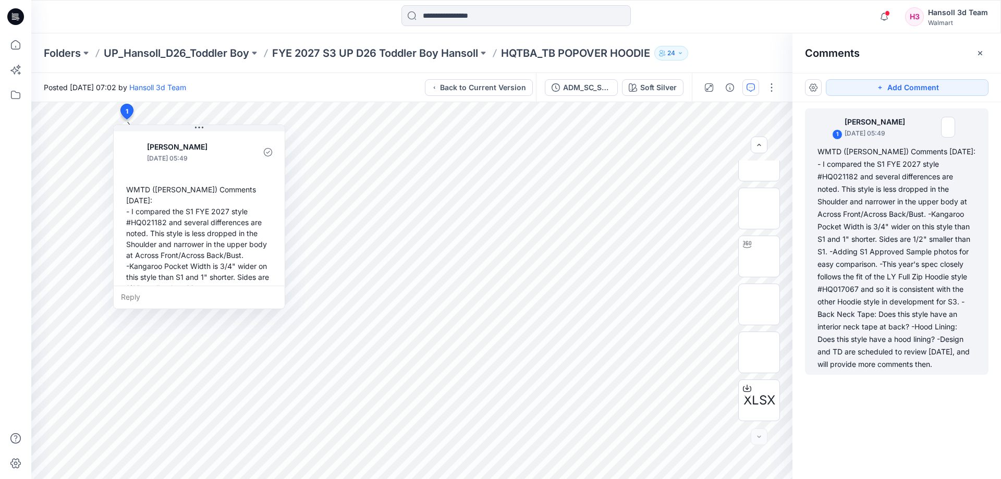
click at [925, 443] on div "Add Comment 1 [PERSON_NAME] [DATE] 05:49 WMTD ([PERSON_NAME]) Comments [DATE]: …" at bounding box center [897, 276] width 209 height 406
click at [446, 51] on p "FYE 2027 S3 UP D26 Toddler Boy Hansoll" at bounding box center [375, 53] width 206 height 15
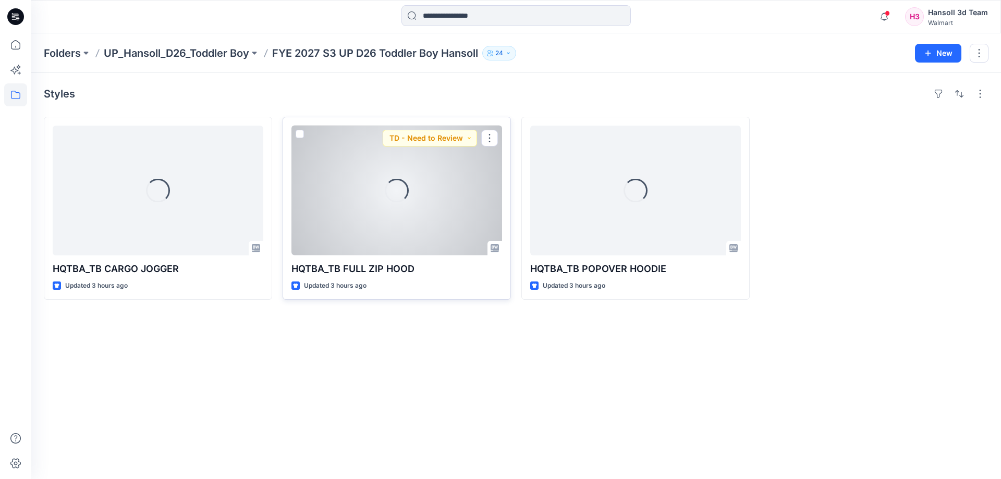
click at [363, 281] on div "Loading... HQTBA_TB FULL ZIP HOOD Updated 3 hours ago TD - Need to Review" at bounding box center [397, 208] width 228 height 183
click at [379, 265] on p "HQTBA_TB FULL ZIP HOOD" at bounding box center [397, 269] width 211 height 15
click at [383, 275] on p "HQTBA_TB FULL ZIP HOOD" at bounding box center [397, 269] width 211 height 15
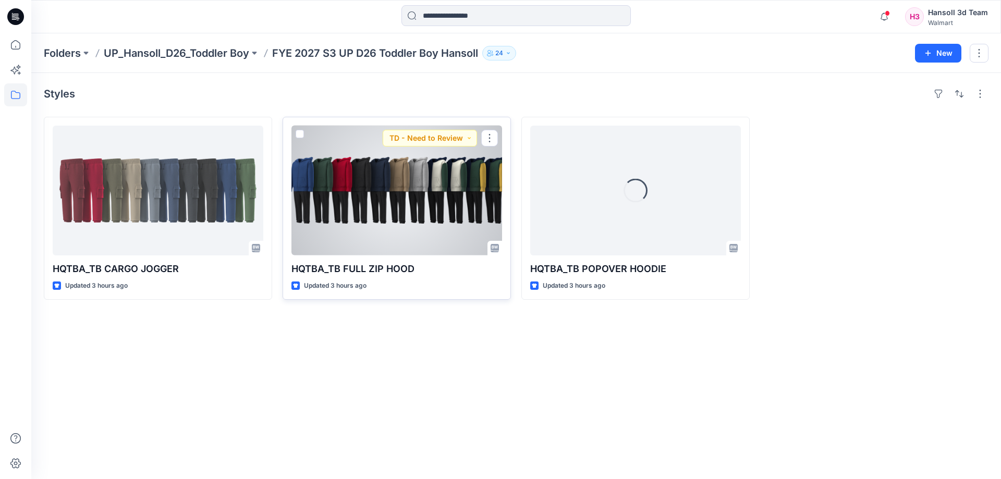
click at [385, 271] on p "HQTBA_TB FULL ZIP HOOD" at bounding box center [397, 269] width 211 height 15
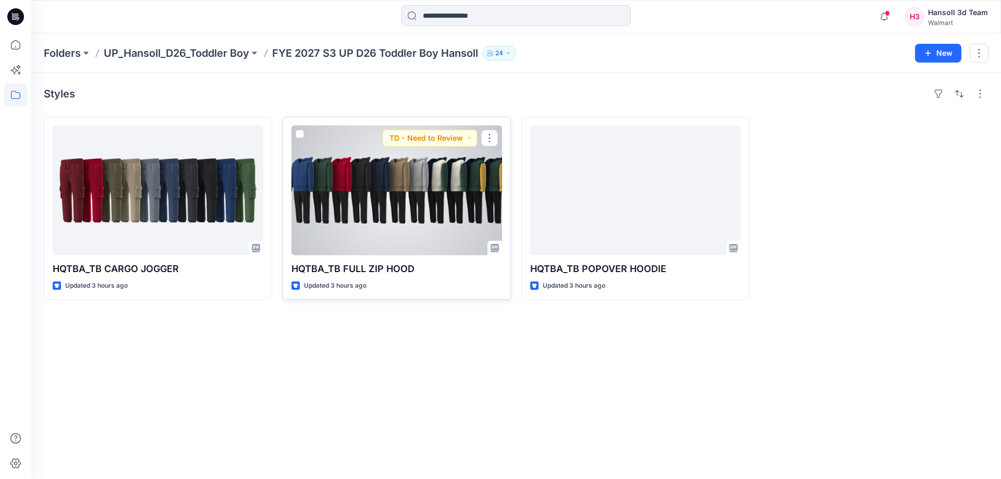
click at [408, 238] on div at bounding box center [397, 191] width 211 height 130
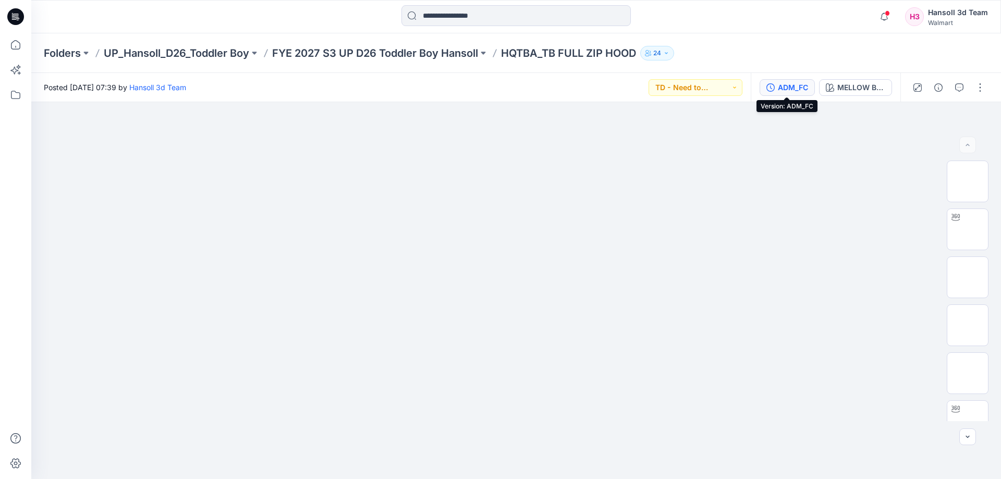
click at [782, 87] on div "ADM_FC" at bounding box center [793, 87] width 30 height 11
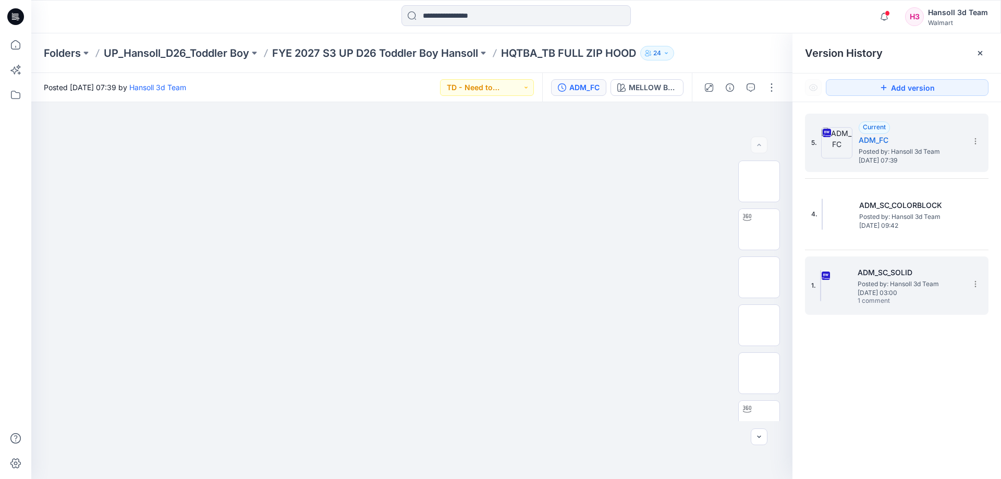
click at [877, 289] on span "[DATE] 03:00" at bounding box center [910, 292] width 104 height 7
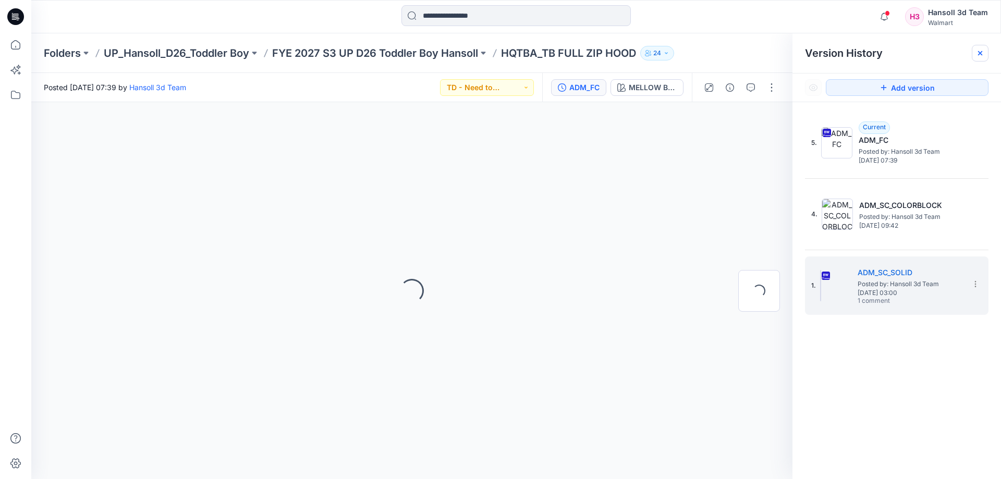
click at [984, 52] on icon at bounding box center [980, 53] width 8 height 8
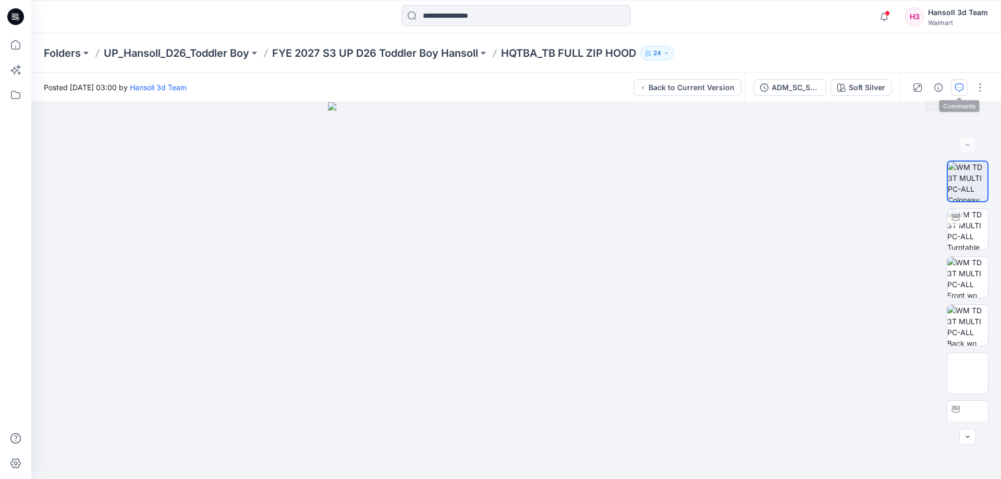
click at [958, 88] on icon "button" at bounding box center [959, 87] width 8 height 8
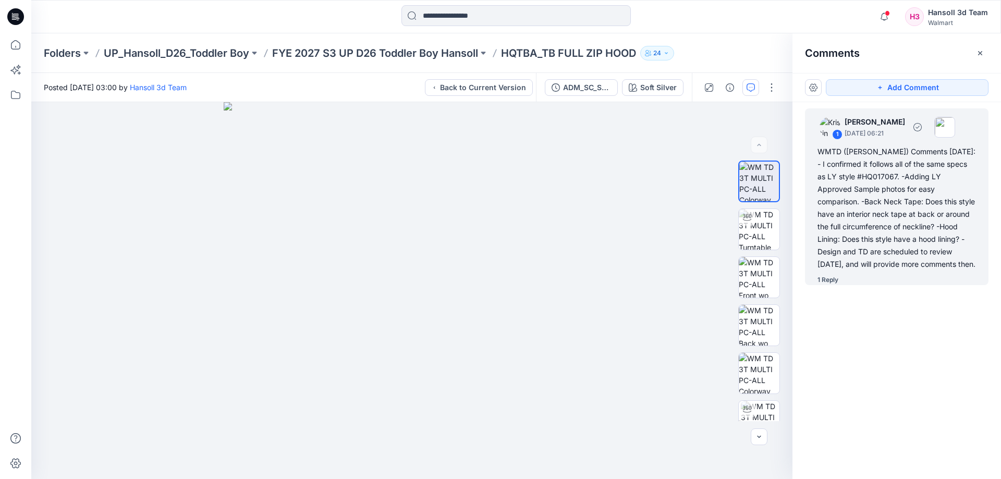
click at [831, 281] on div "1 Reply" at bounding box center [828, 280] width 21 height 10
